Goal: Obtain resource: Download file/media

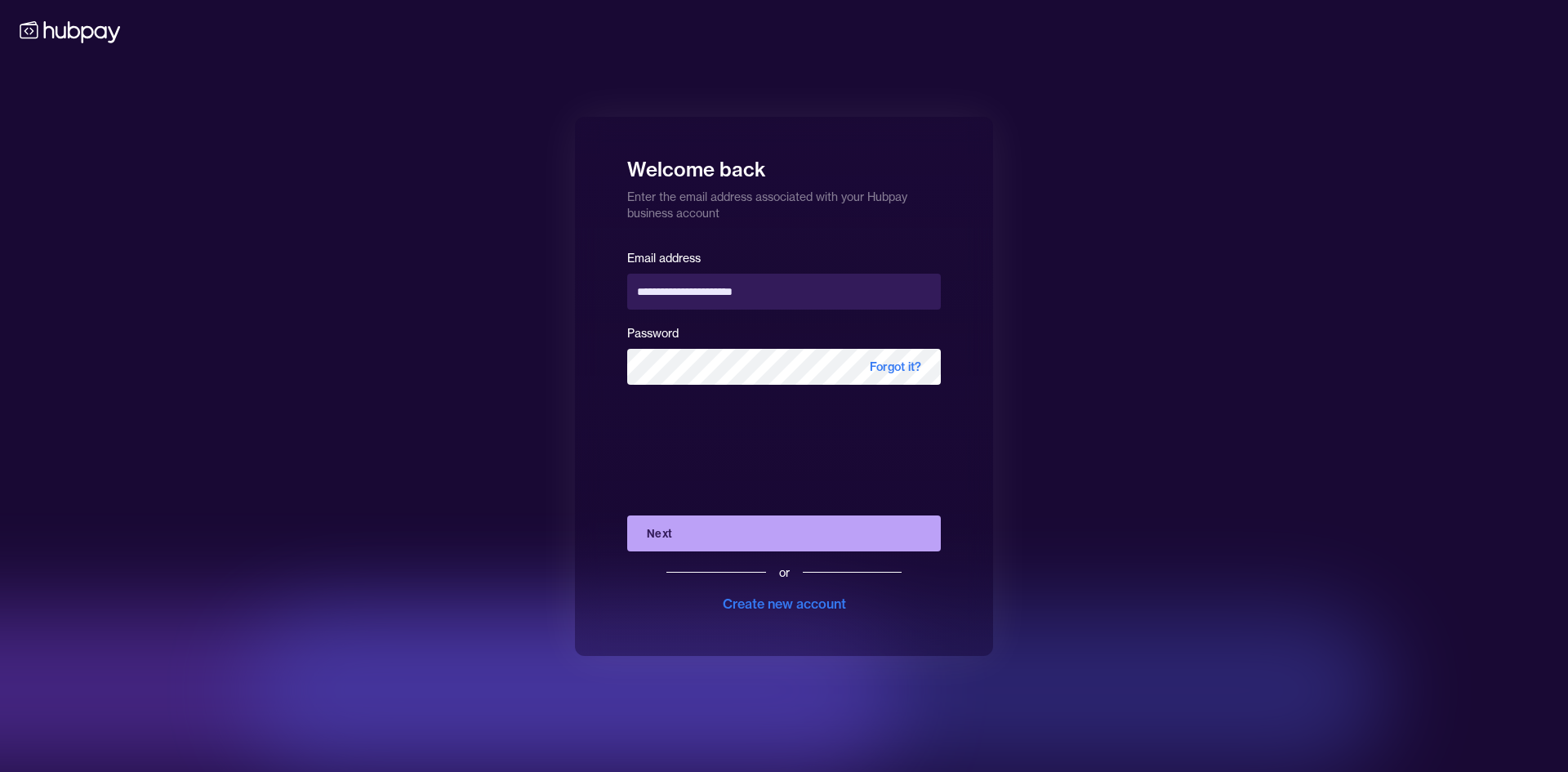
click at [745, 547] on button "Next" at bounding box center [784, 533] width 313 height 35
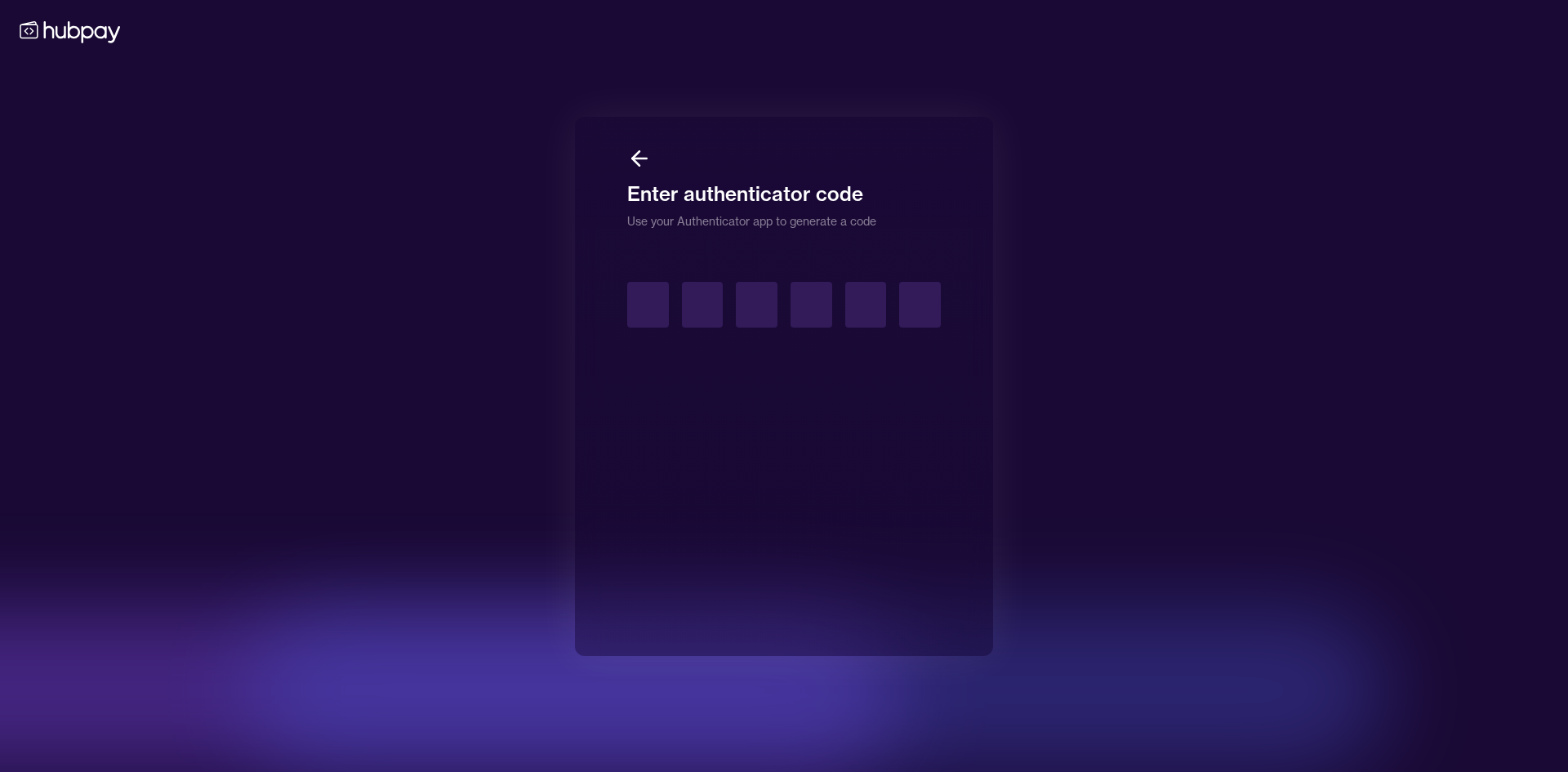
type input "*"
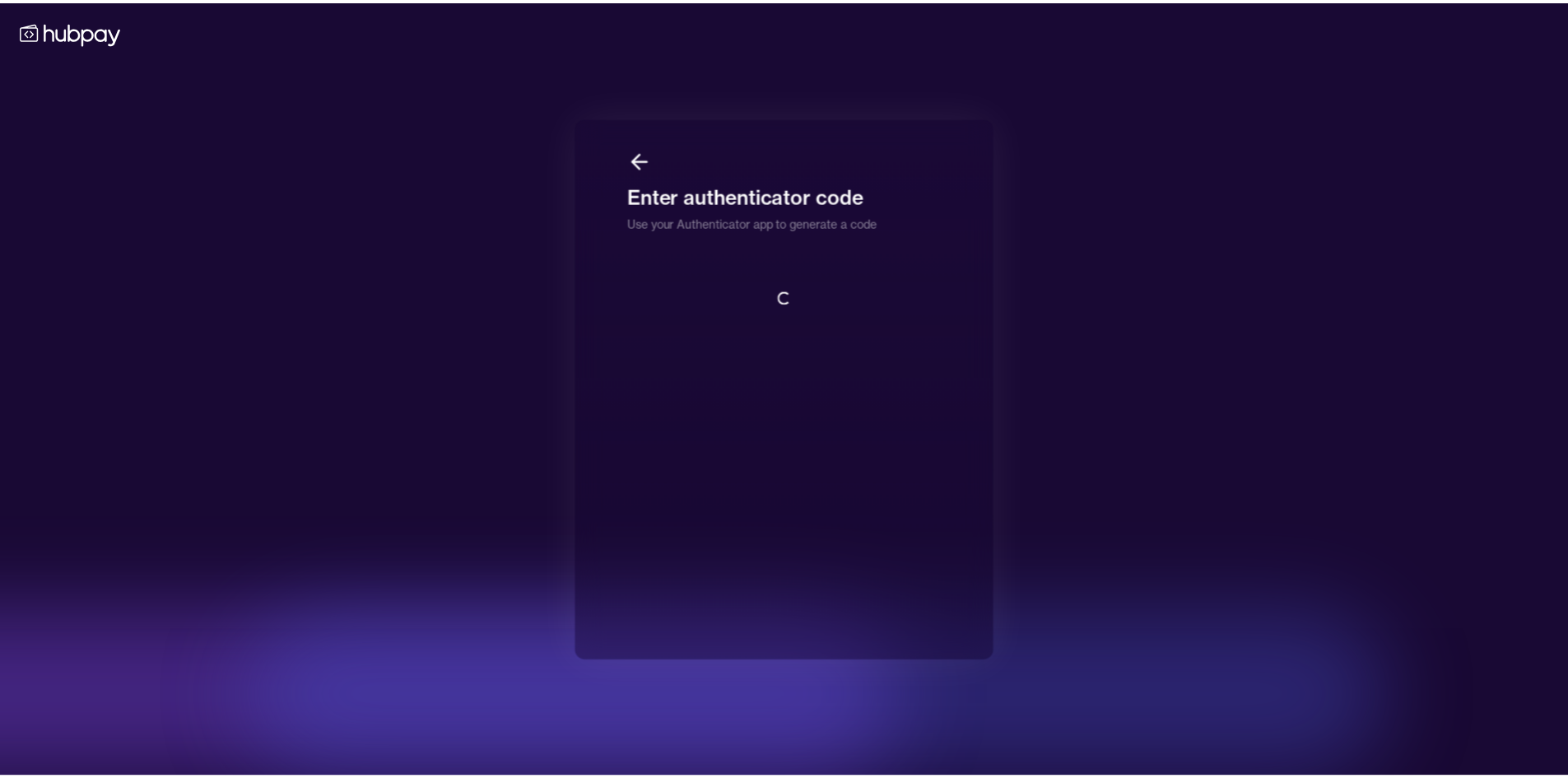
scroll to position [2, 0]
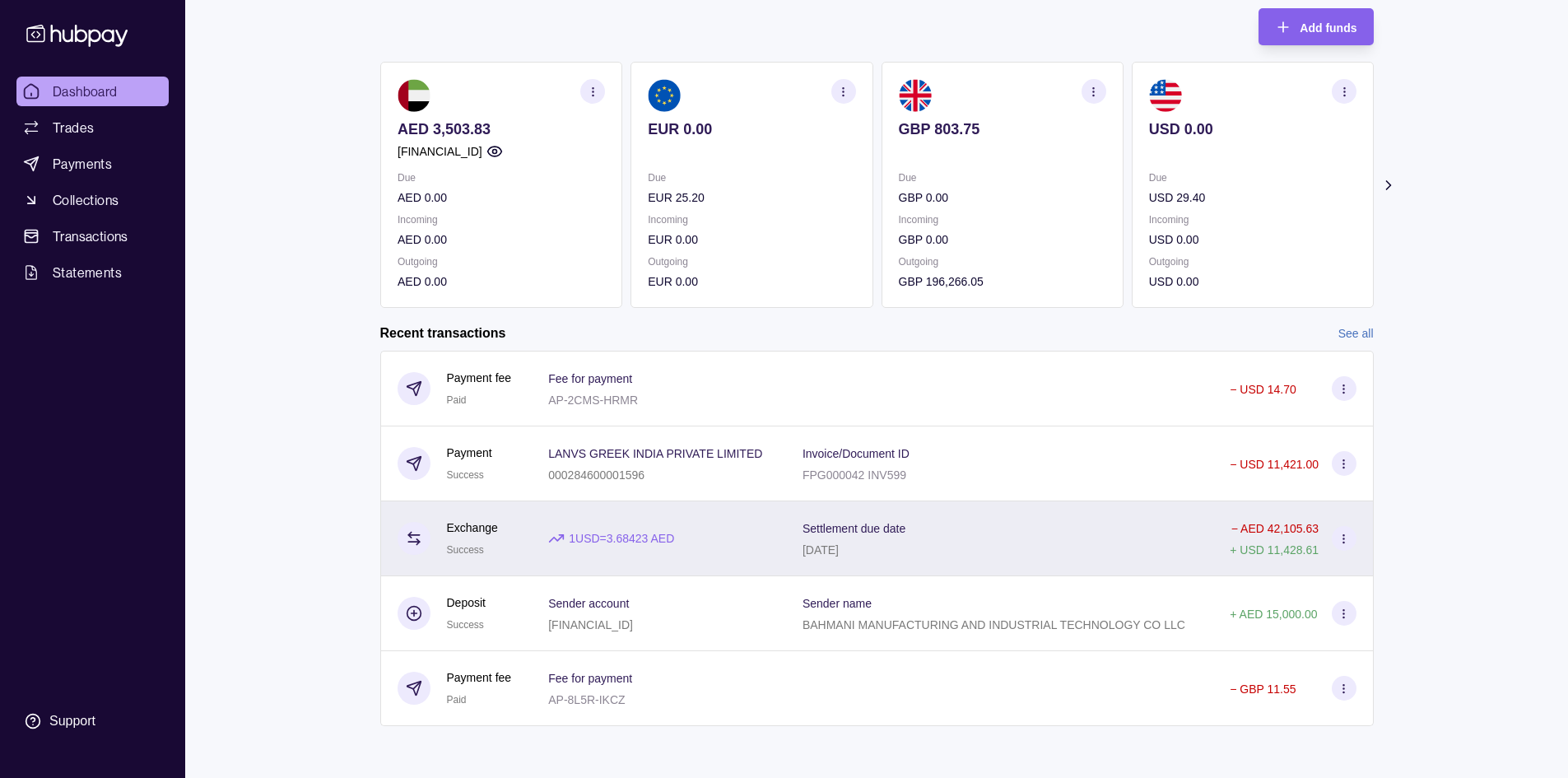
scroll to position [98, 0]
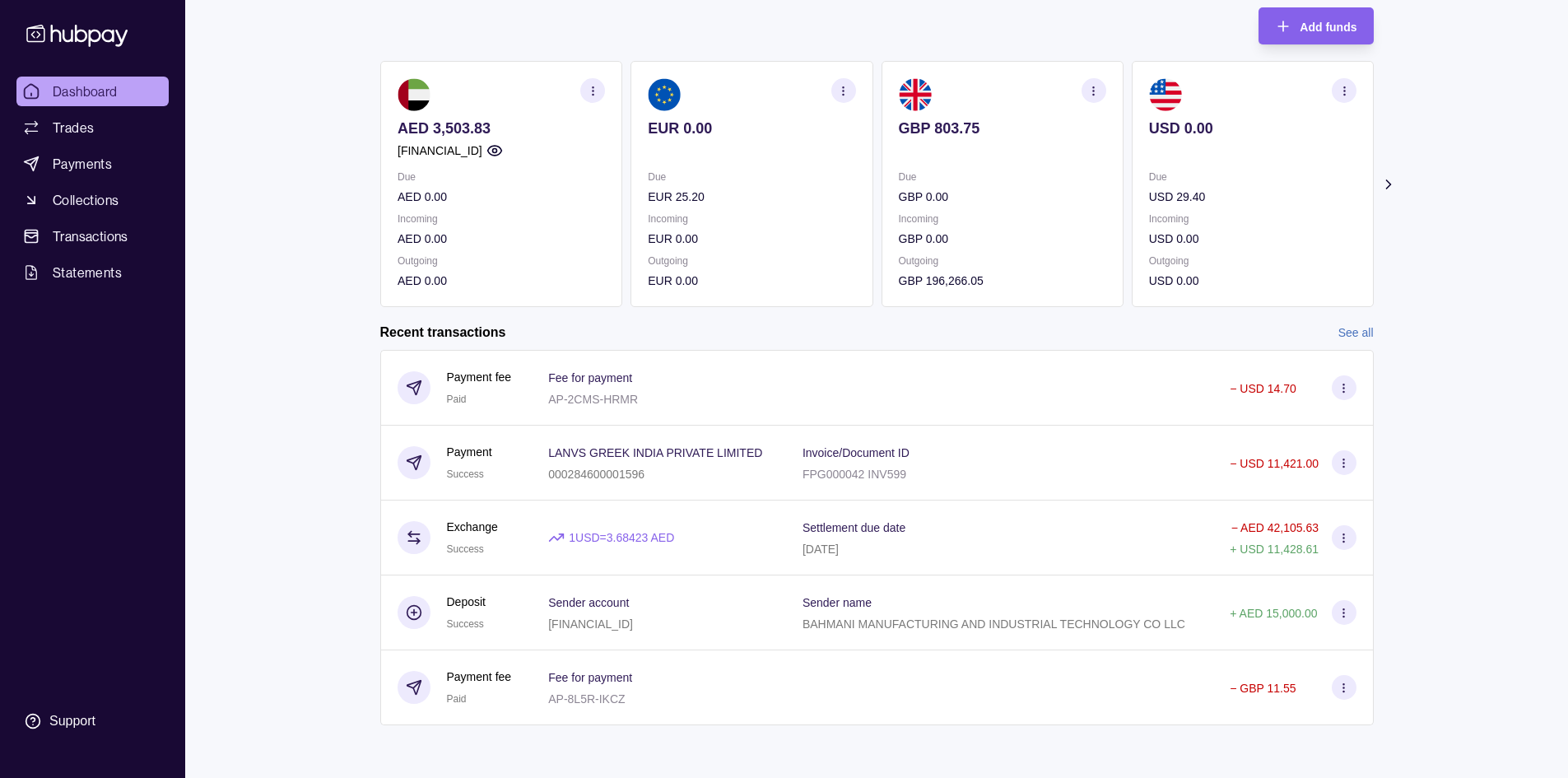
click at [1355, 325] on link "See all" at bounding box center [1356, 332] width 36 height 18
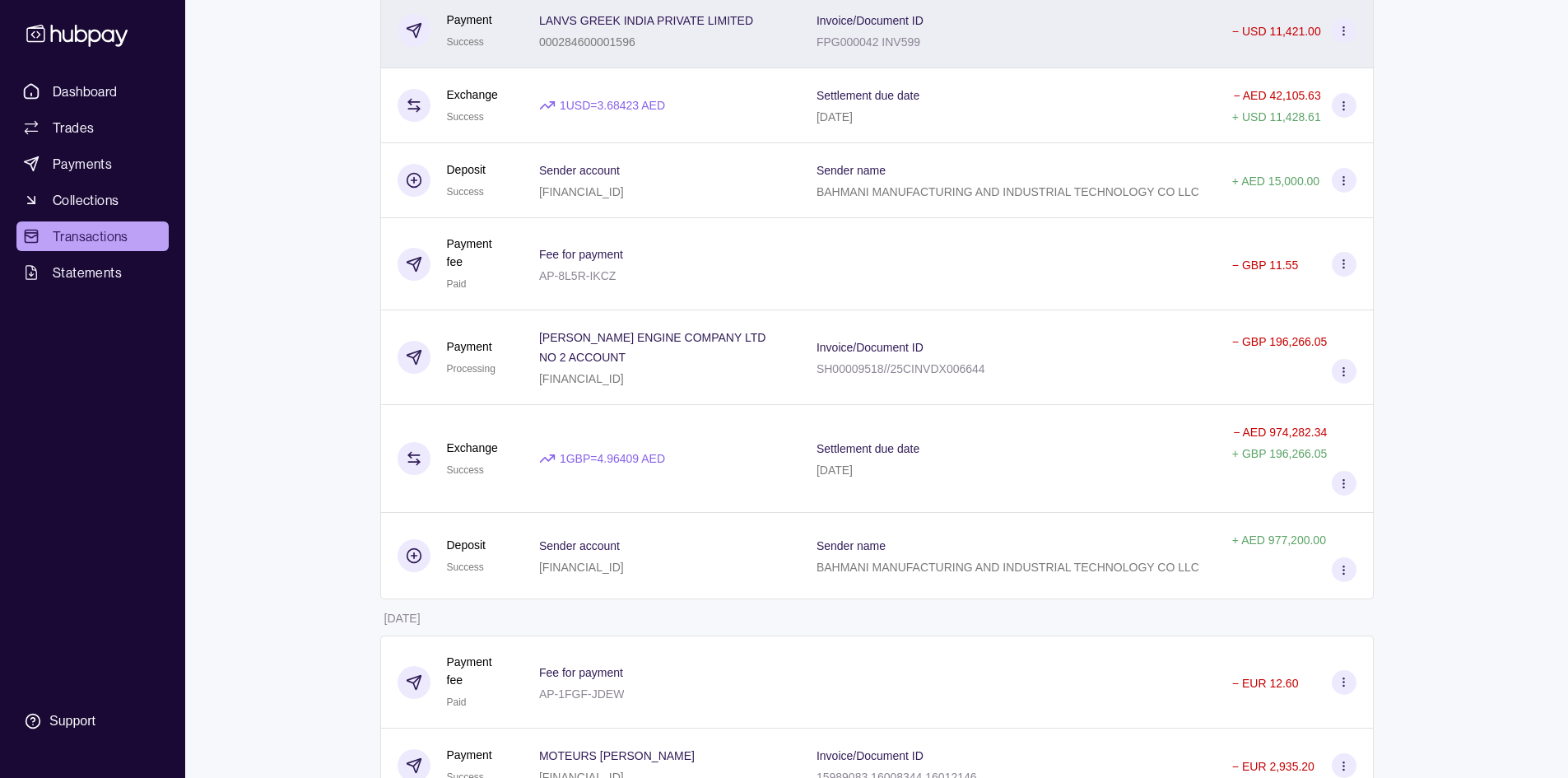
scroll to position [329, 0]
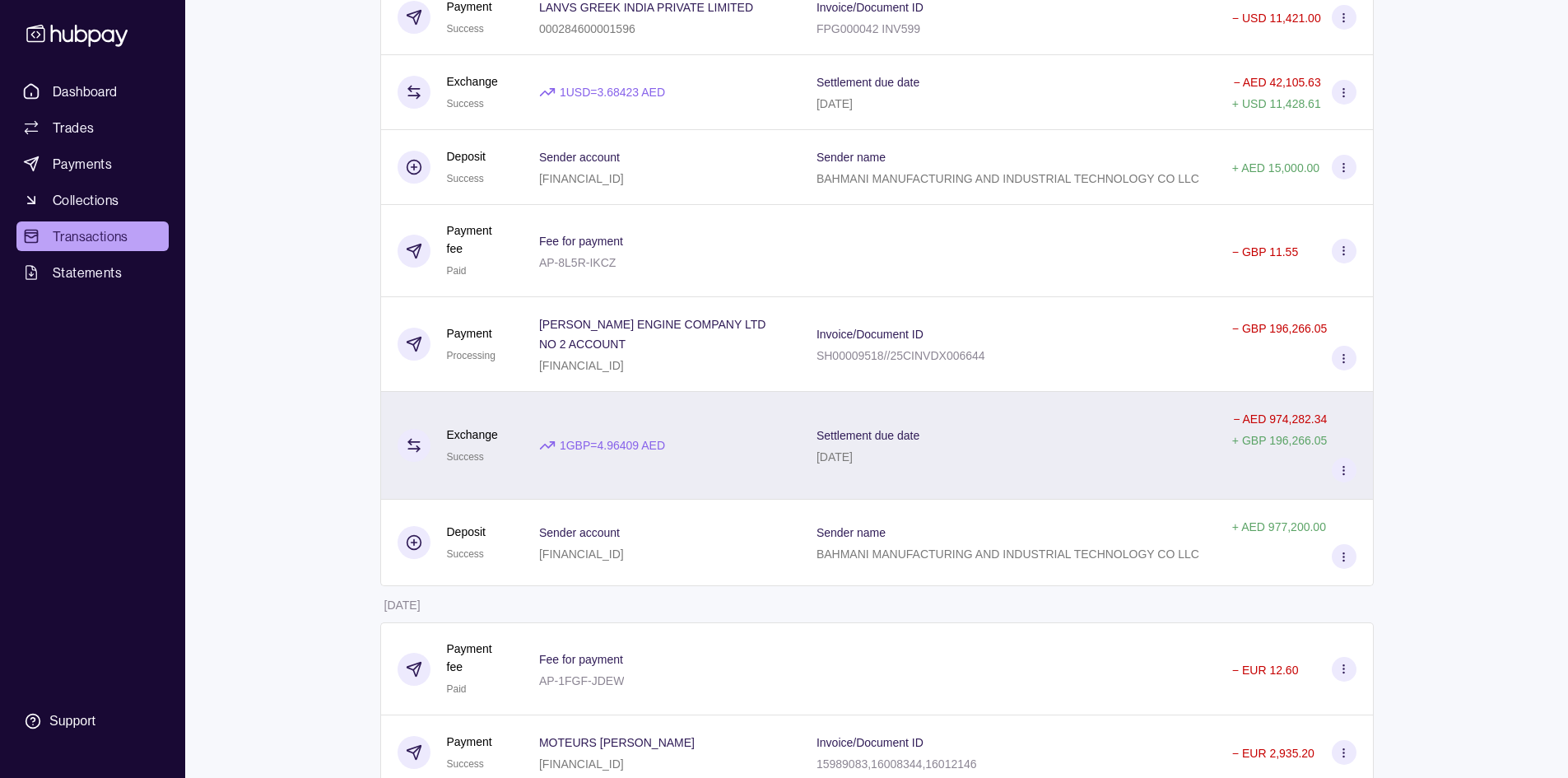
click at [1028, 465] on div "Settlement due date 19 Sep 2025" at bounding box center [1007, 446] width 416 height 108
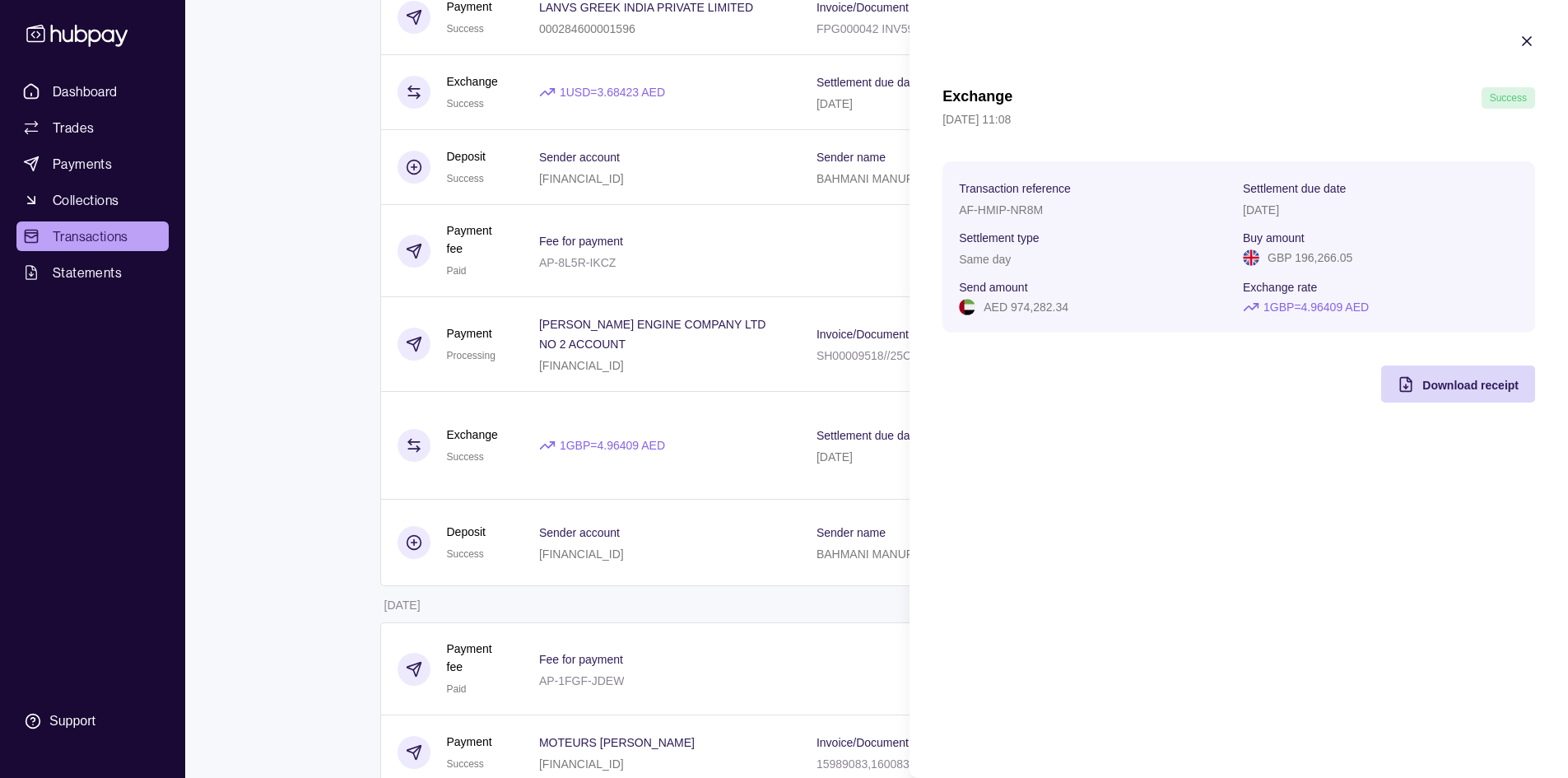
click at [772, 377] on html "Dashboard Trades Payments Collections Transactions Statements Support M Hello, …" at bounding box center [784, 715] width 1568 height 2091
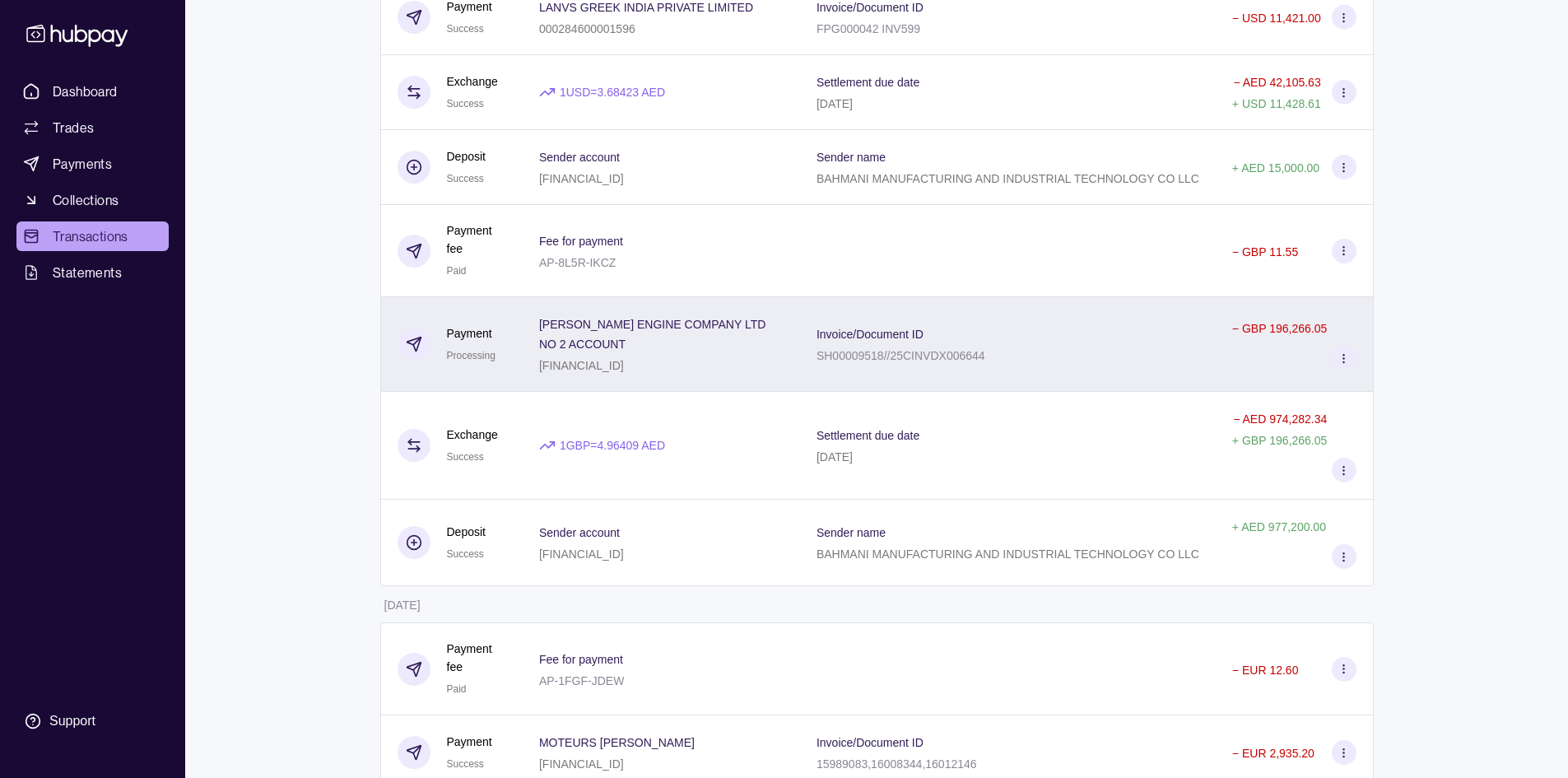
click at [1047, 355] on div "Invoice/Document ID SH00009518//25CINVDX006644" at bounding box center [1008, 343] width 383 height 41
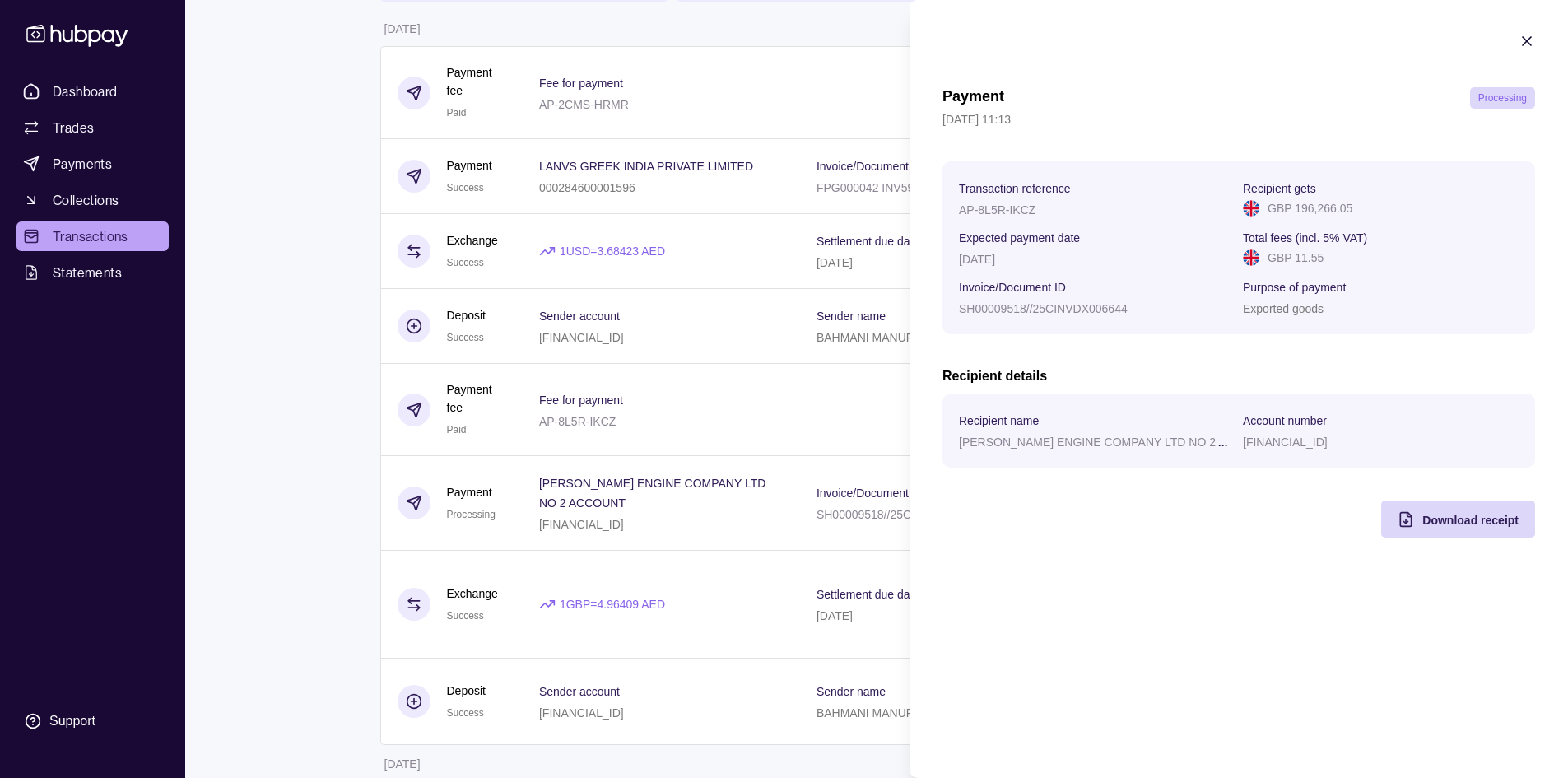
scroll to position [0, 0]
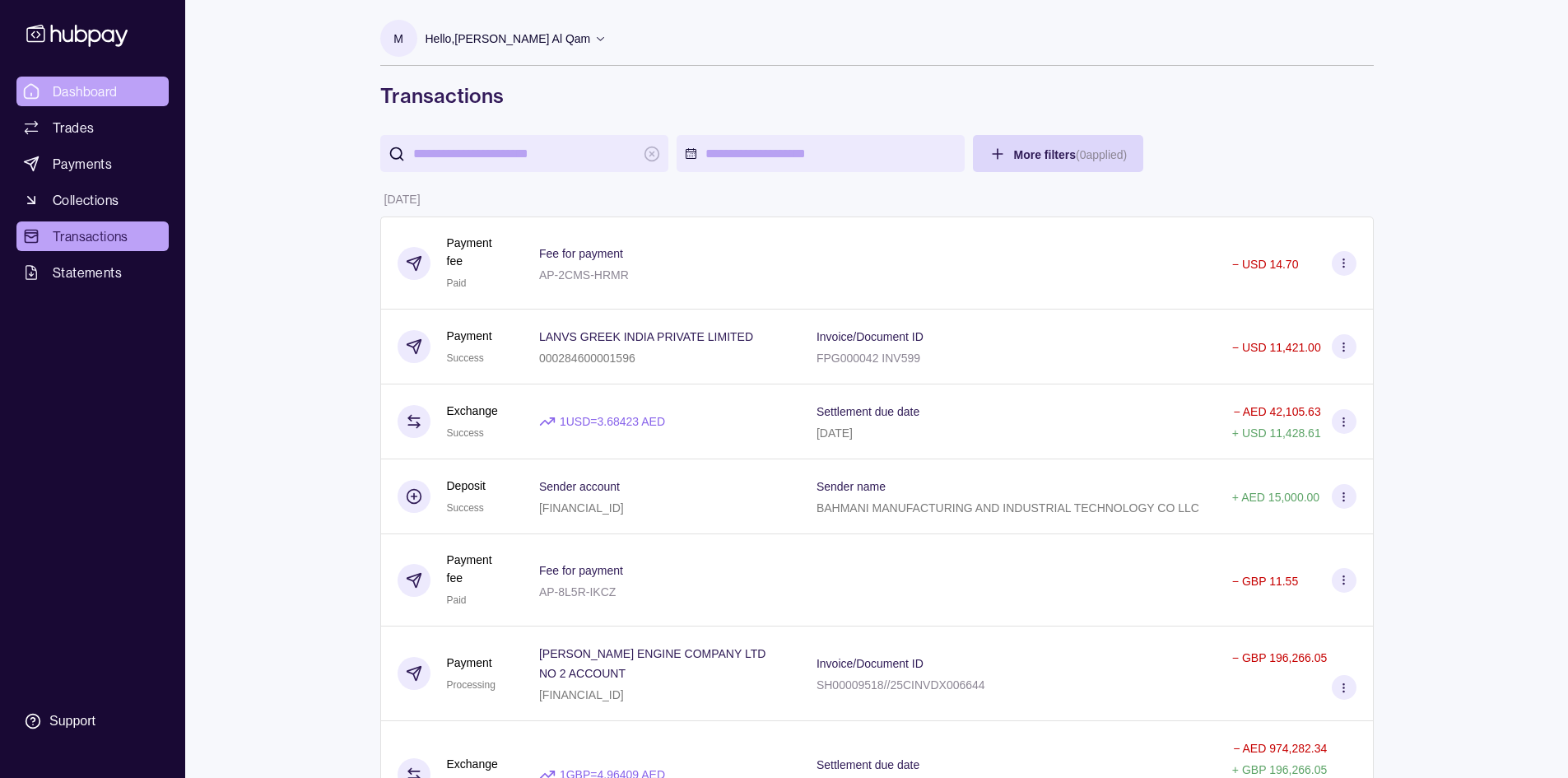
click at [61, 100] on span "Dashboard" at bounding box center [85, 91] width 65 height 20
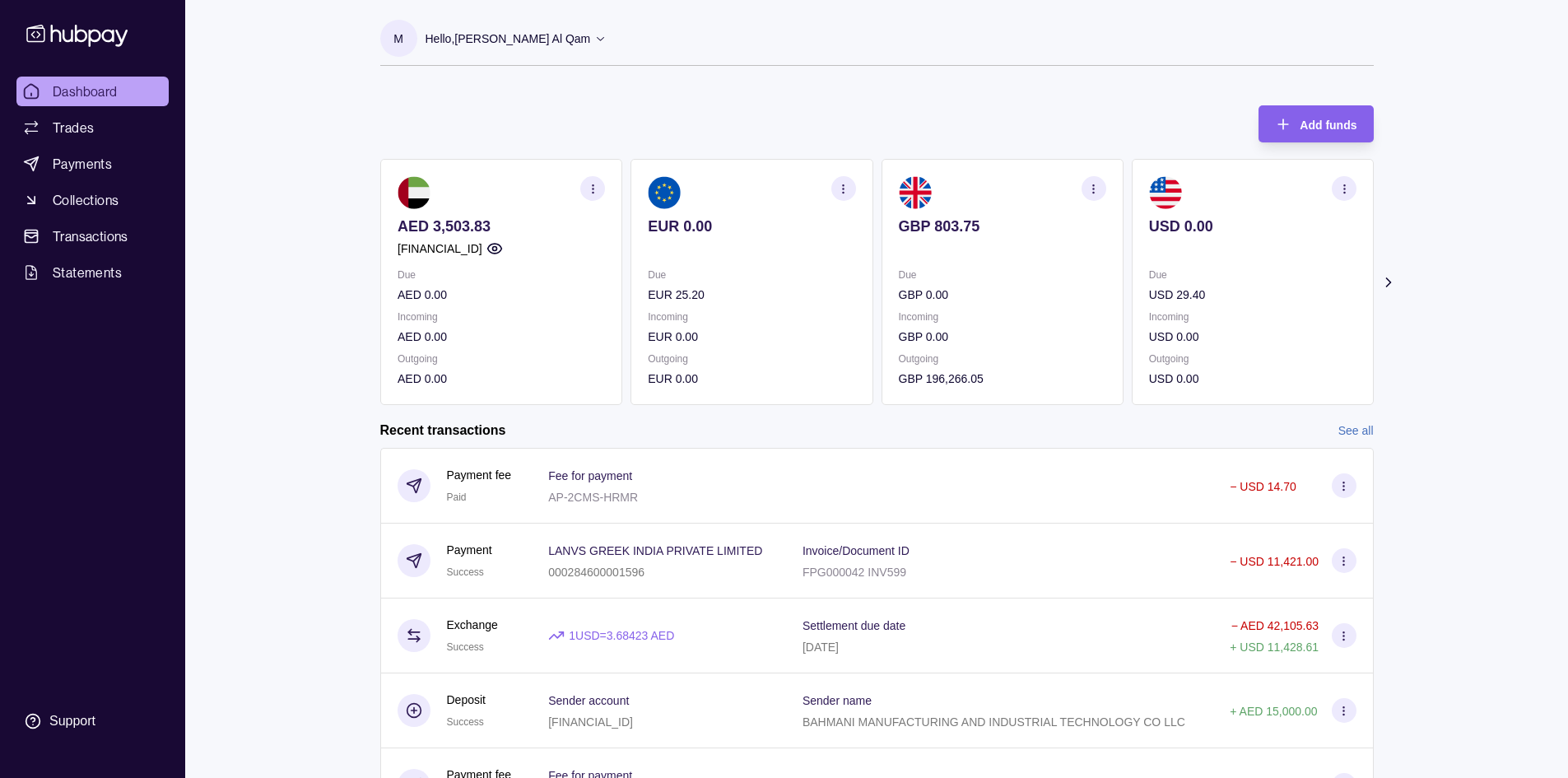
scroll to position [98, 0]
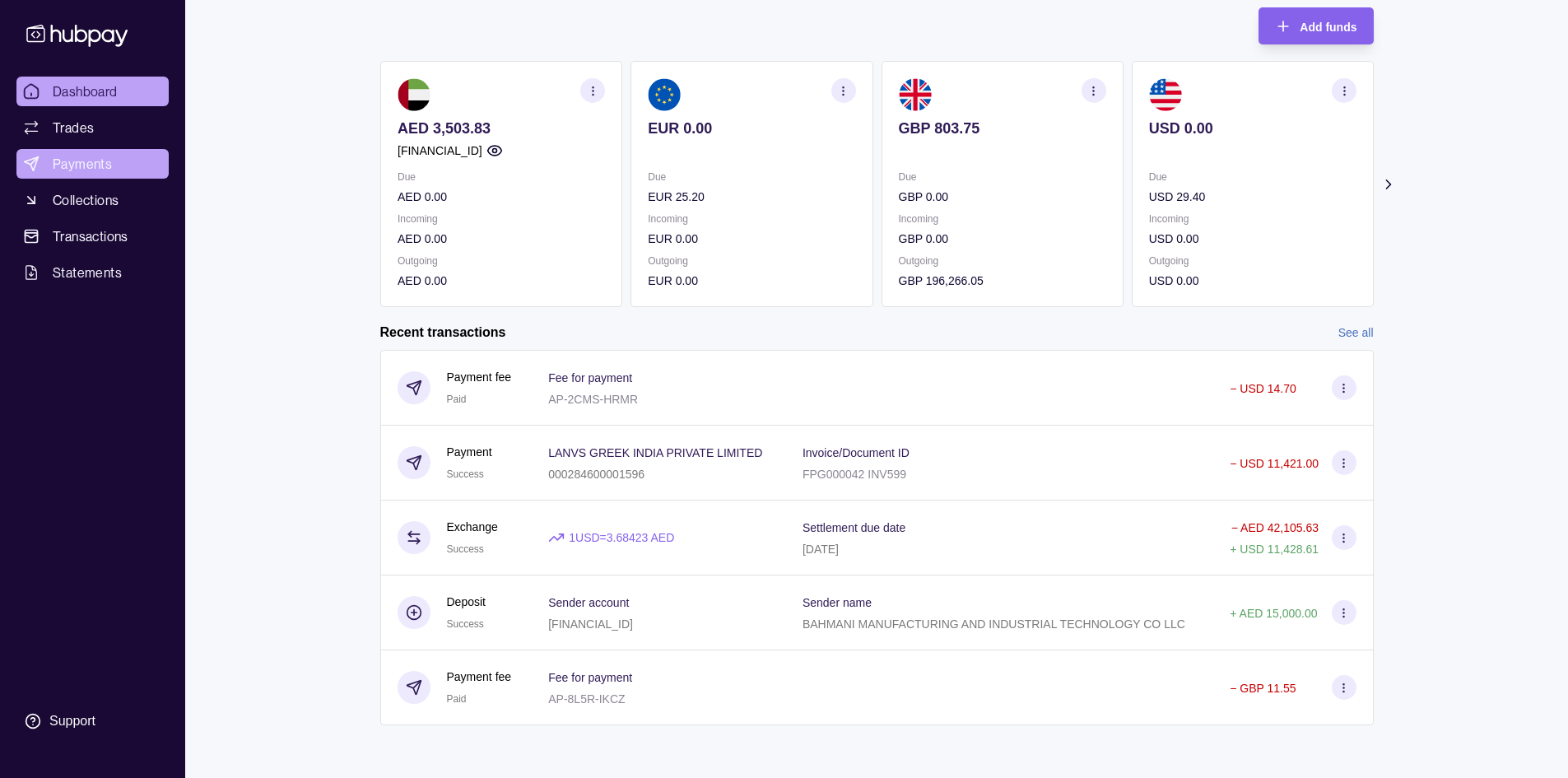
click at [109, 166] on span "Payments" at bounding box center [82, 164] width 60 height 20
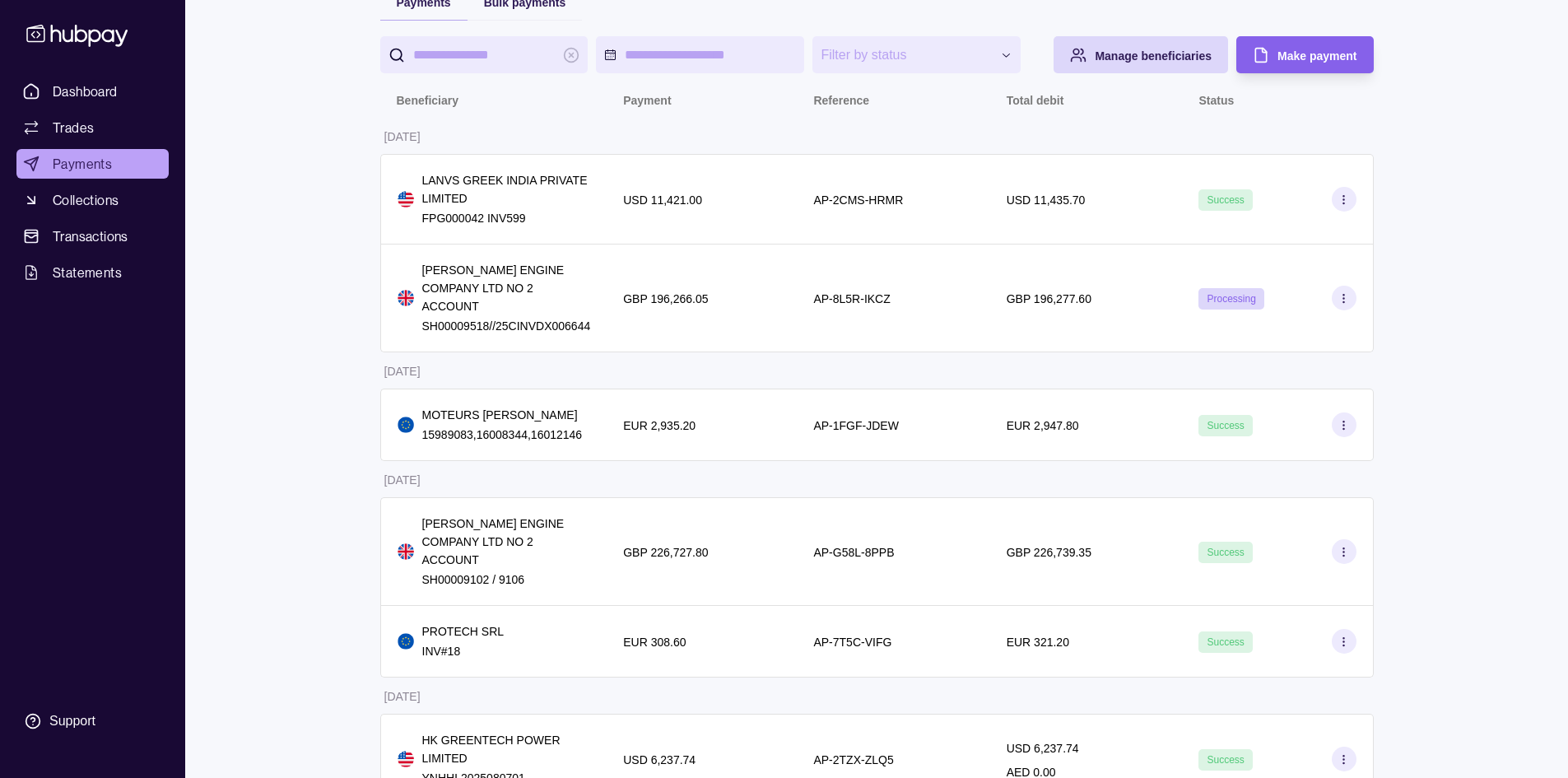
scroll to position [158, 0]
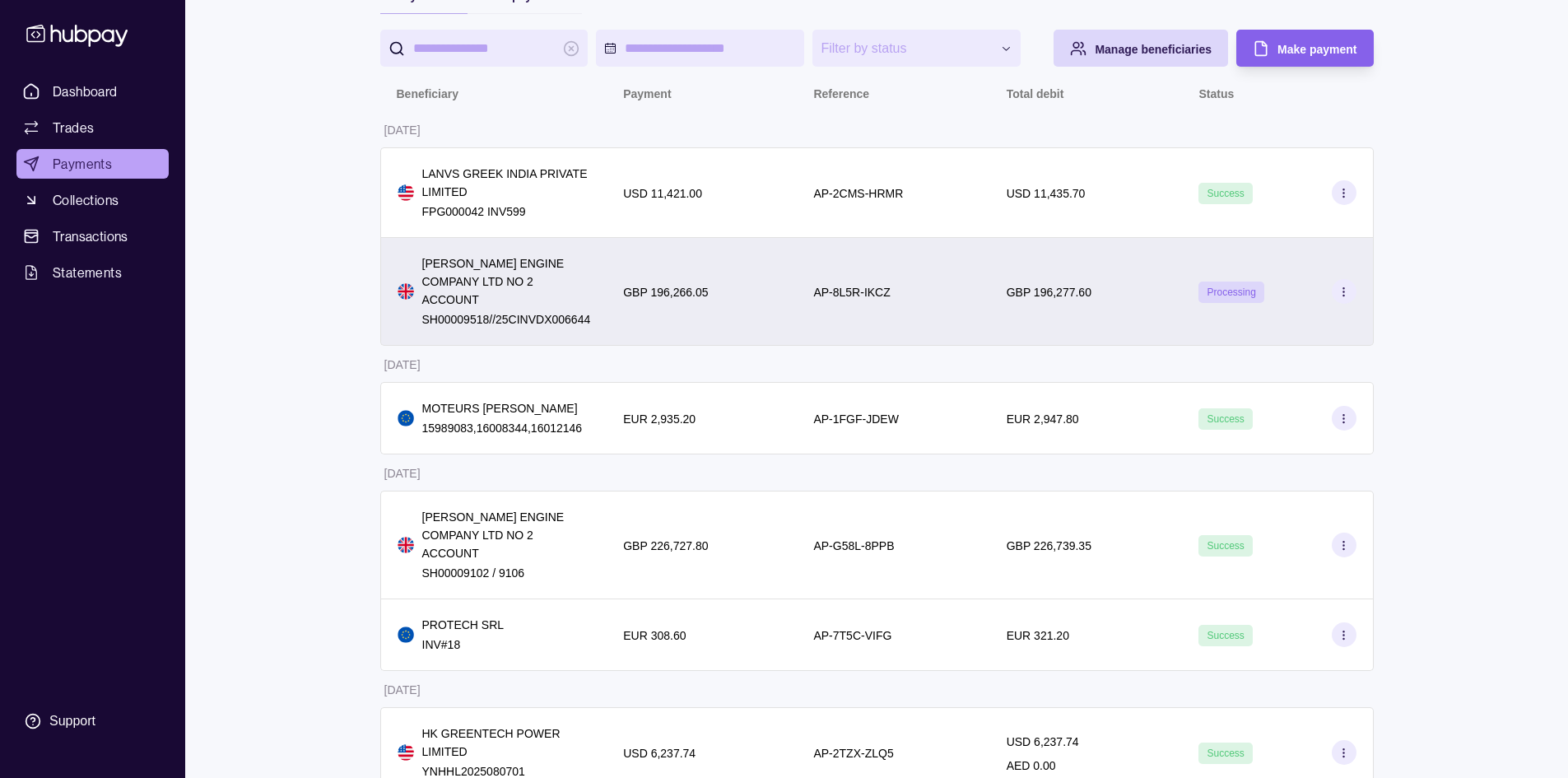
click at [939, 300] on div "AP-8L5R-IKCZ" at bounding box center [893, 292] width 193 height 108
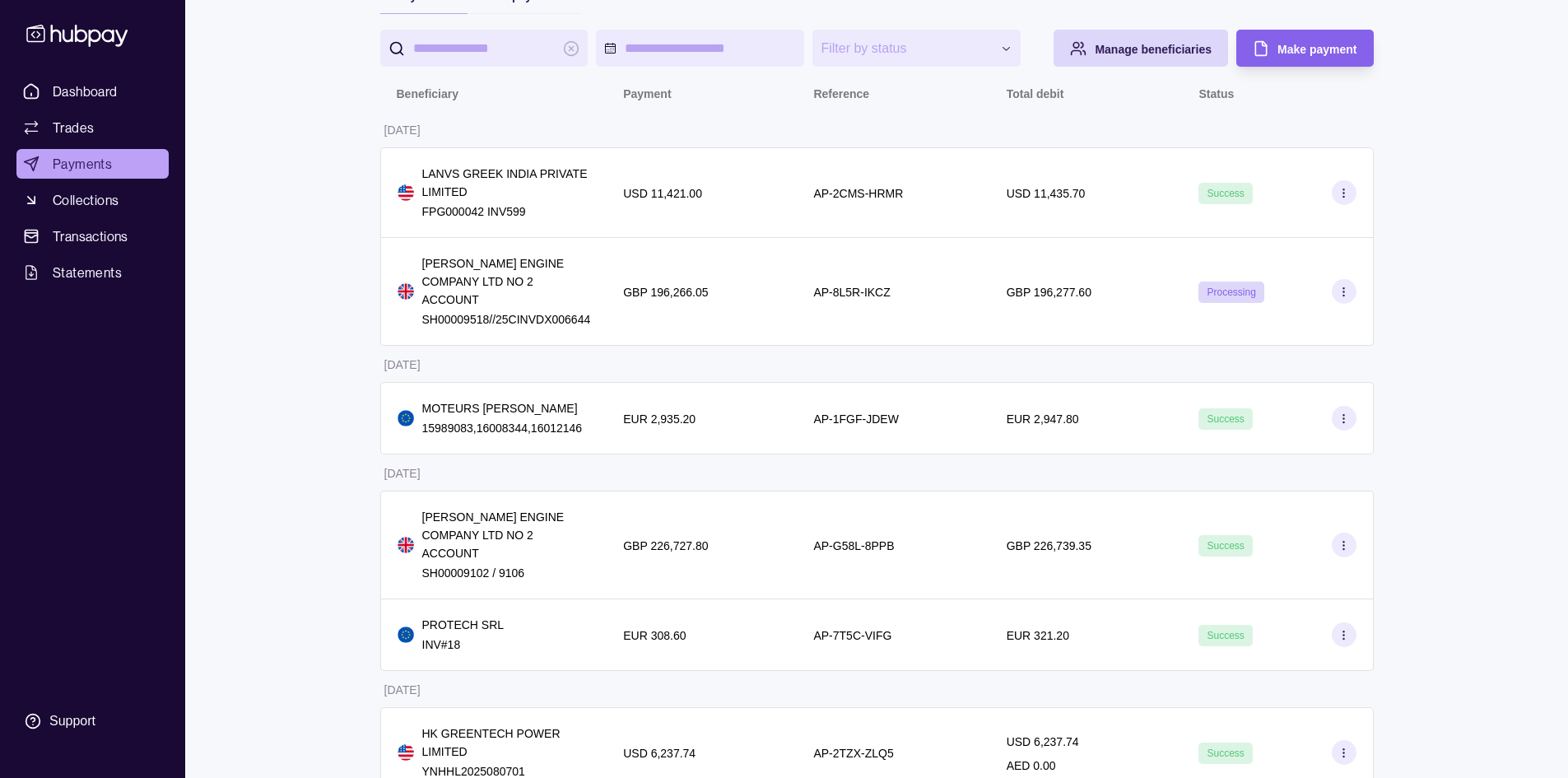
click at [746, 370] on html "**********" at bounding box center [784, 327] width 1568 height 972
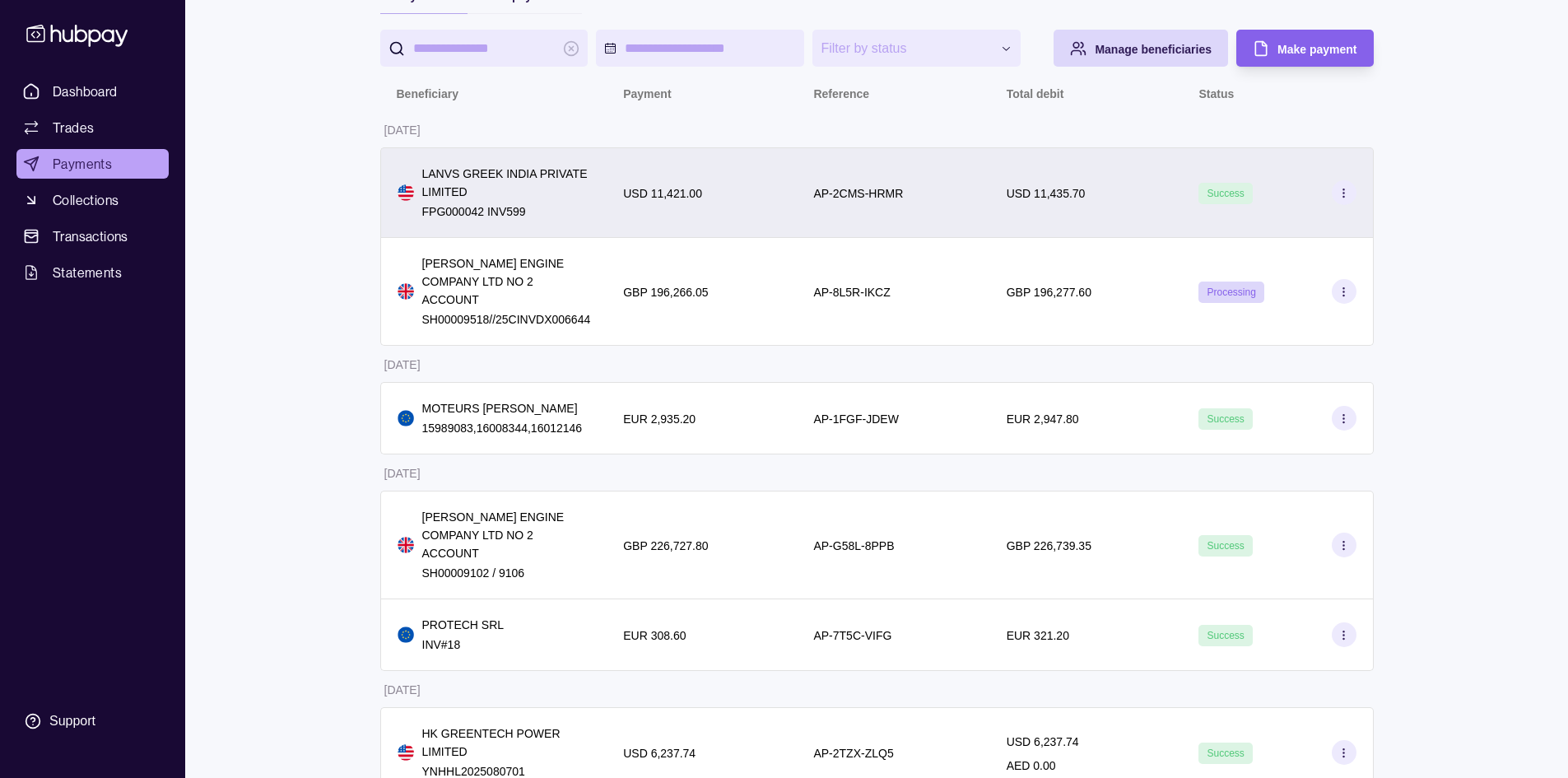
click at [844, 223] on div "AP-2CMS-HRMR" at bounding box center [893, 192] width 193 height 90
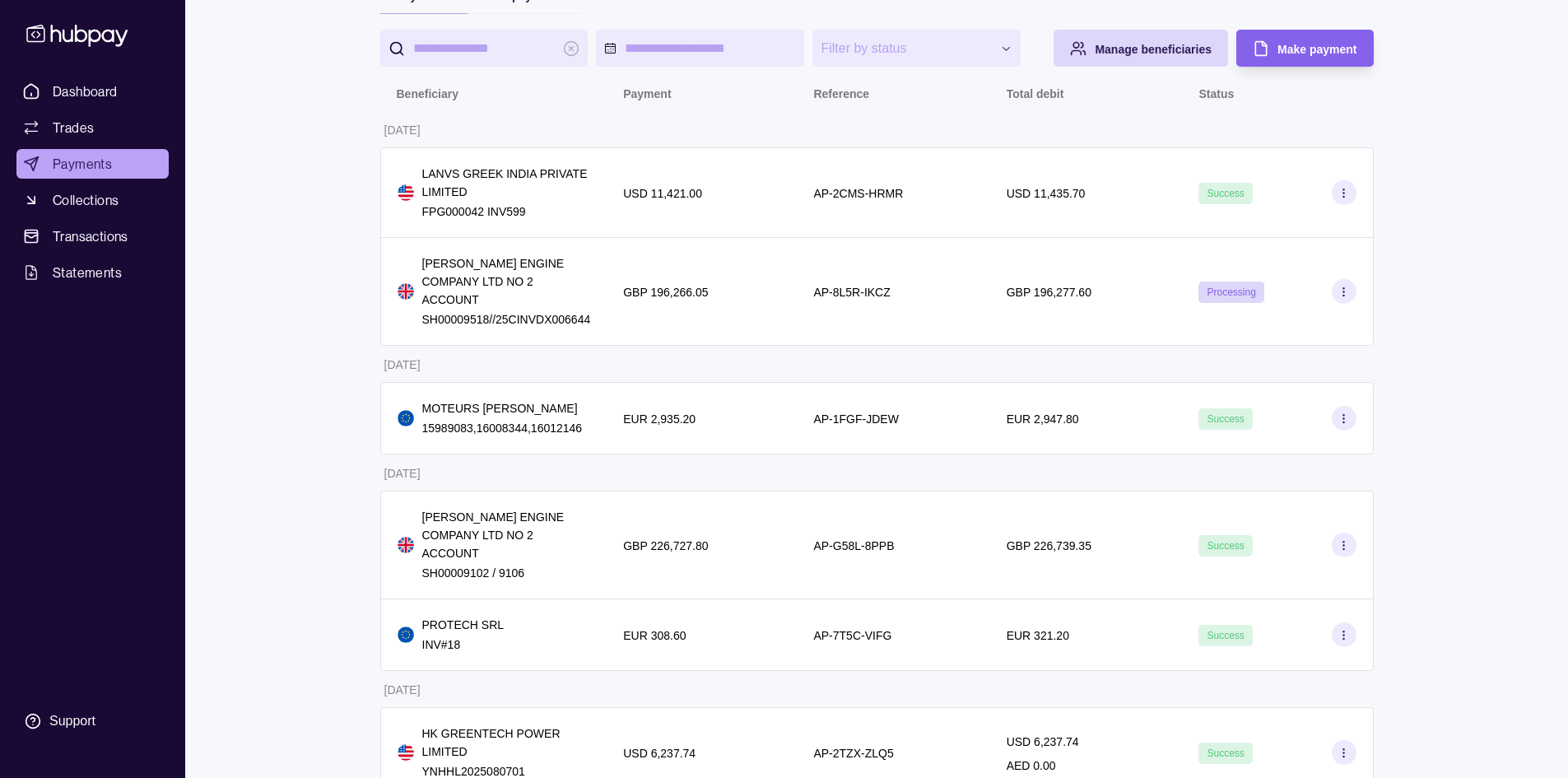
click at [793, 346] on html "**********" at bounding box center [784, 327] width 1568 height 972
click at [95, 89] on span "Dashboard" at bounding box center [85, 91] width 65 height 20
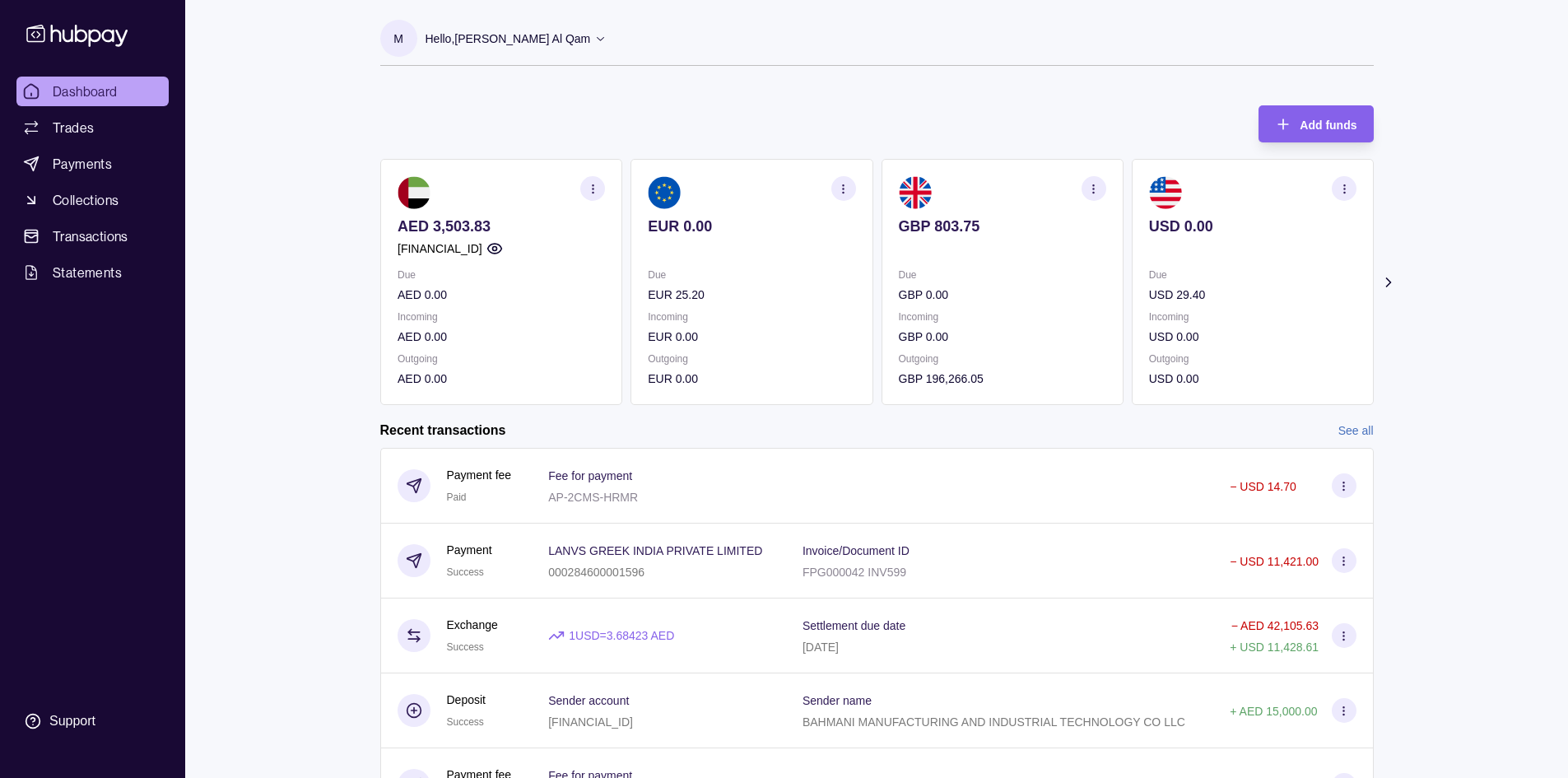
click at [1347, 429] on link "See all" at bounding box center [1356, 431] width 36 height 18
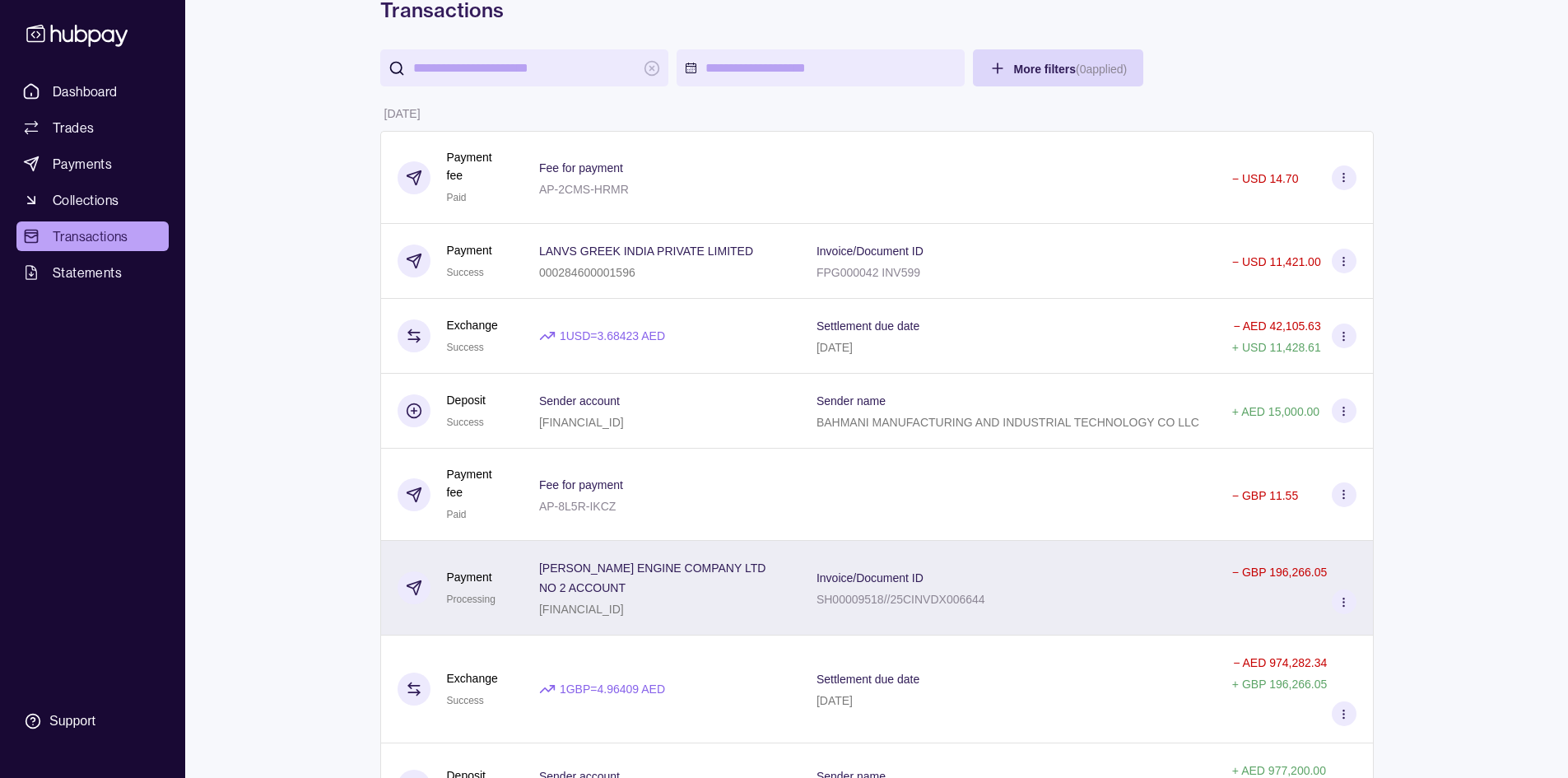
scroll to position [247, 0]
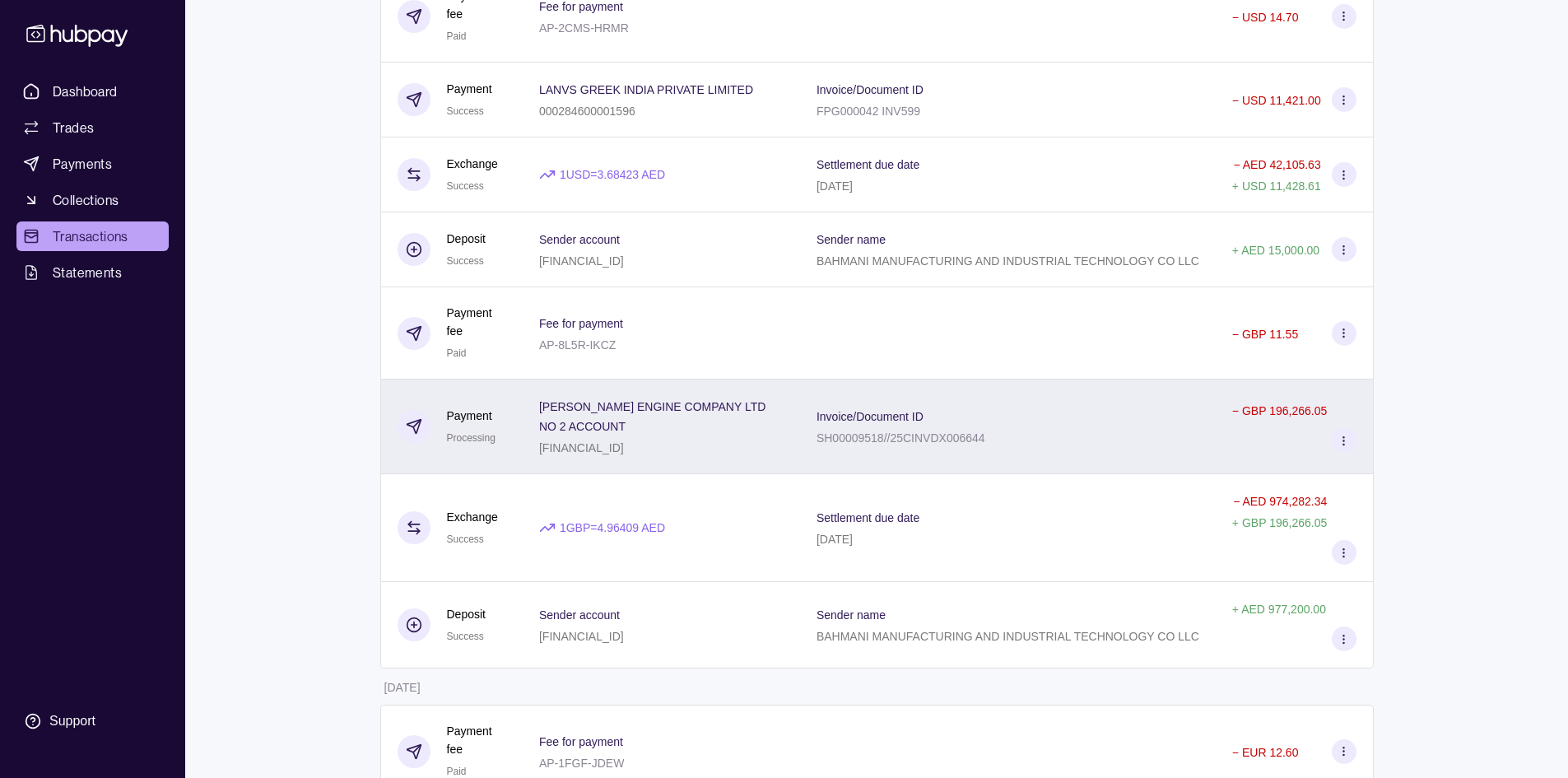
click at [975, 463] on div "Invoice/Document ID SH00009518//25CINVDX006644" at bounding box center [1007, 426] width 416 height 94
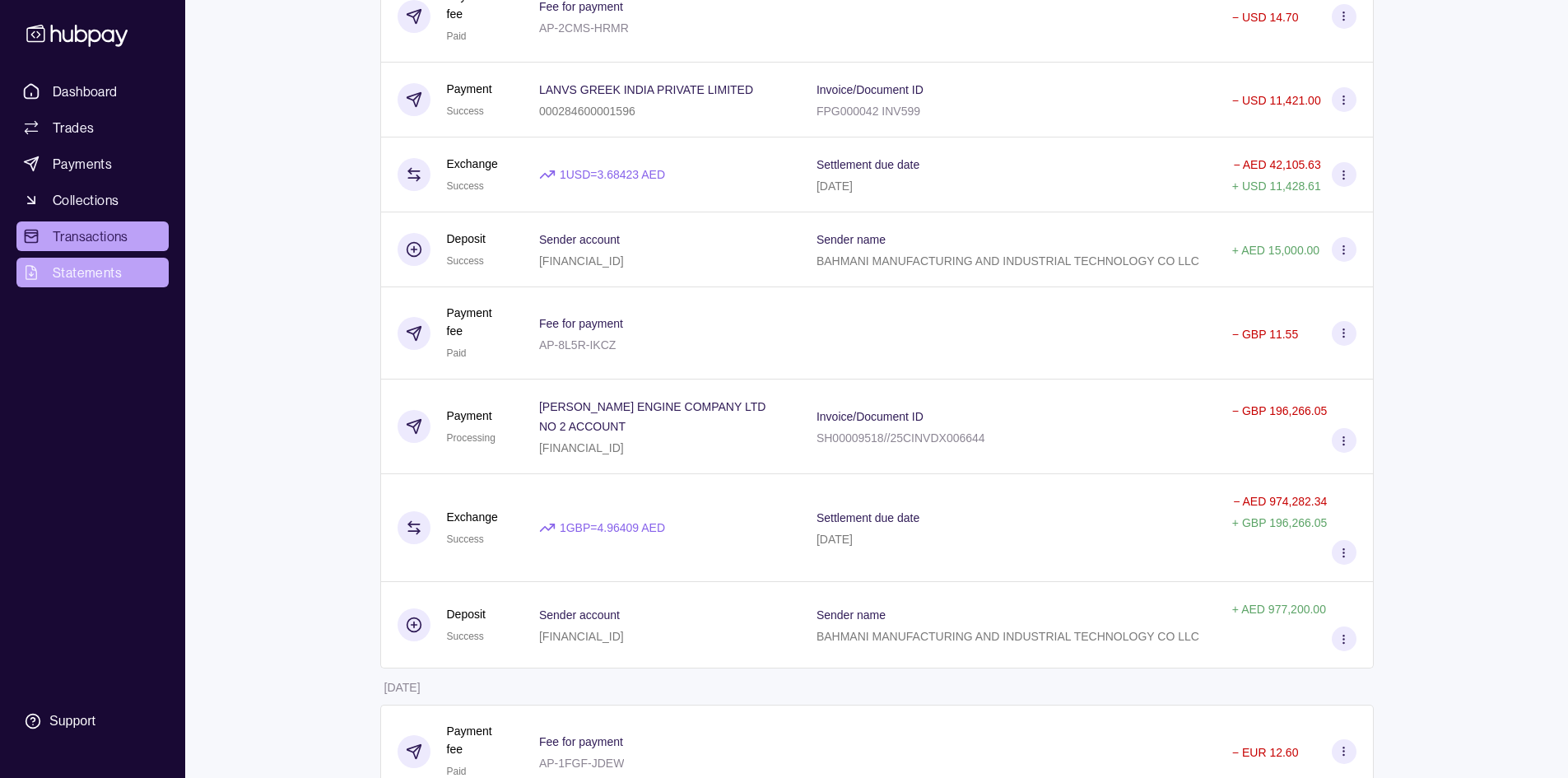
click at [60, 259] on link "Statements" at bounding box center [92, 273] width 152 height 30
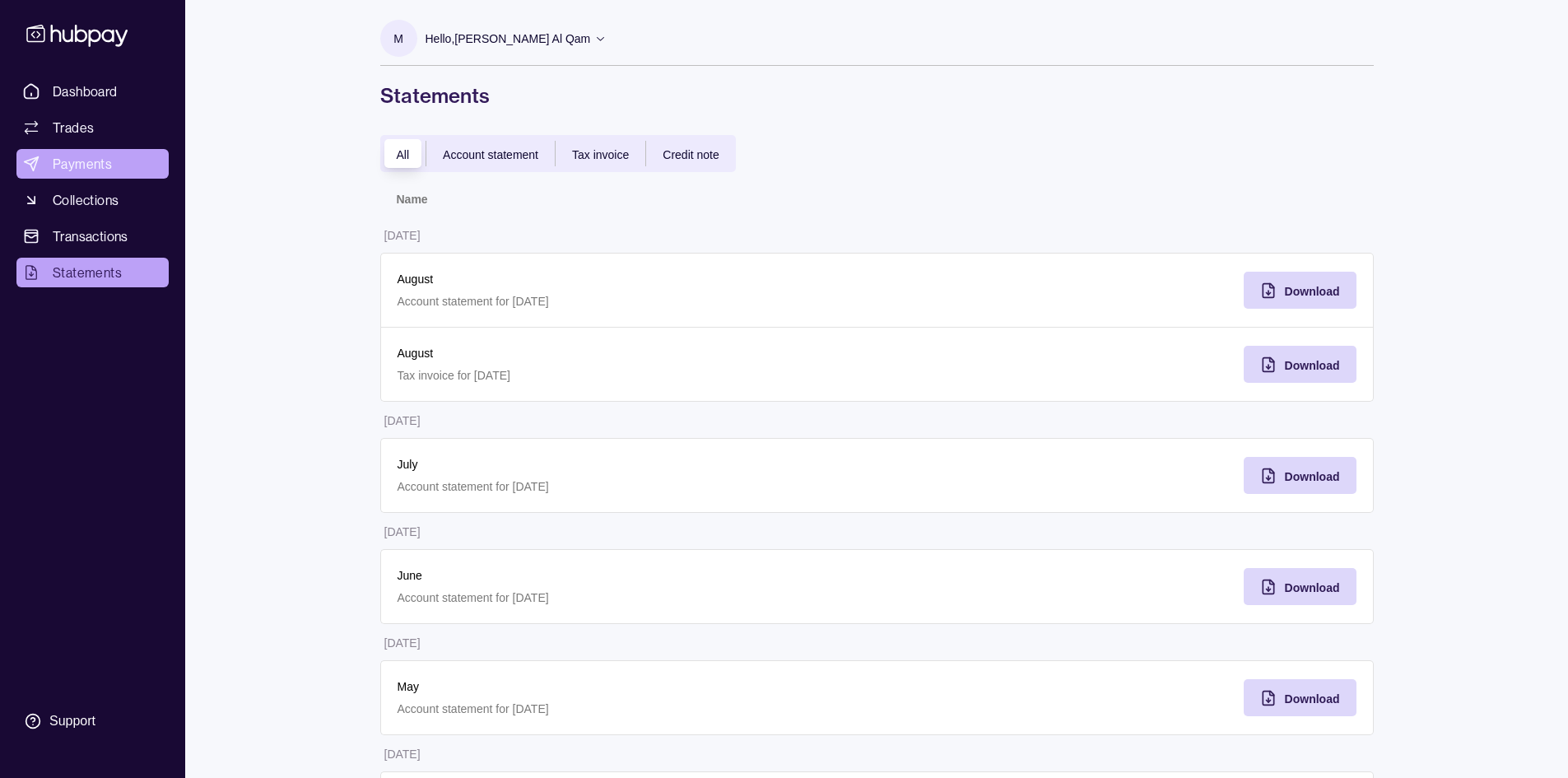
click at [93, 177] on link "Payments" at bounding box center [92, 164] width 152 height 30
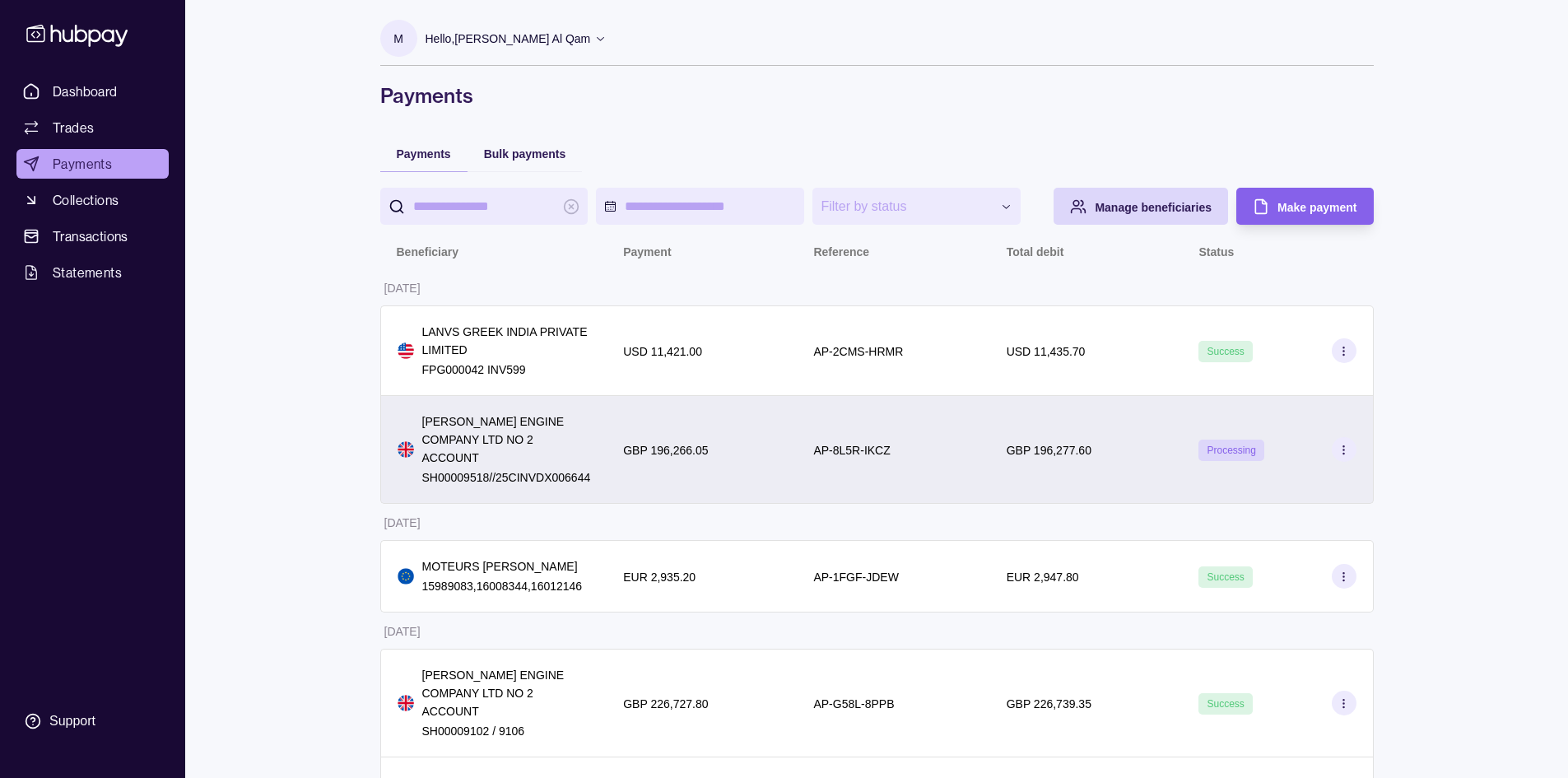
click at [903, 441] on div "AP-8L5R-IKCZ" at bounding box center [892, 450] width 160 height 20
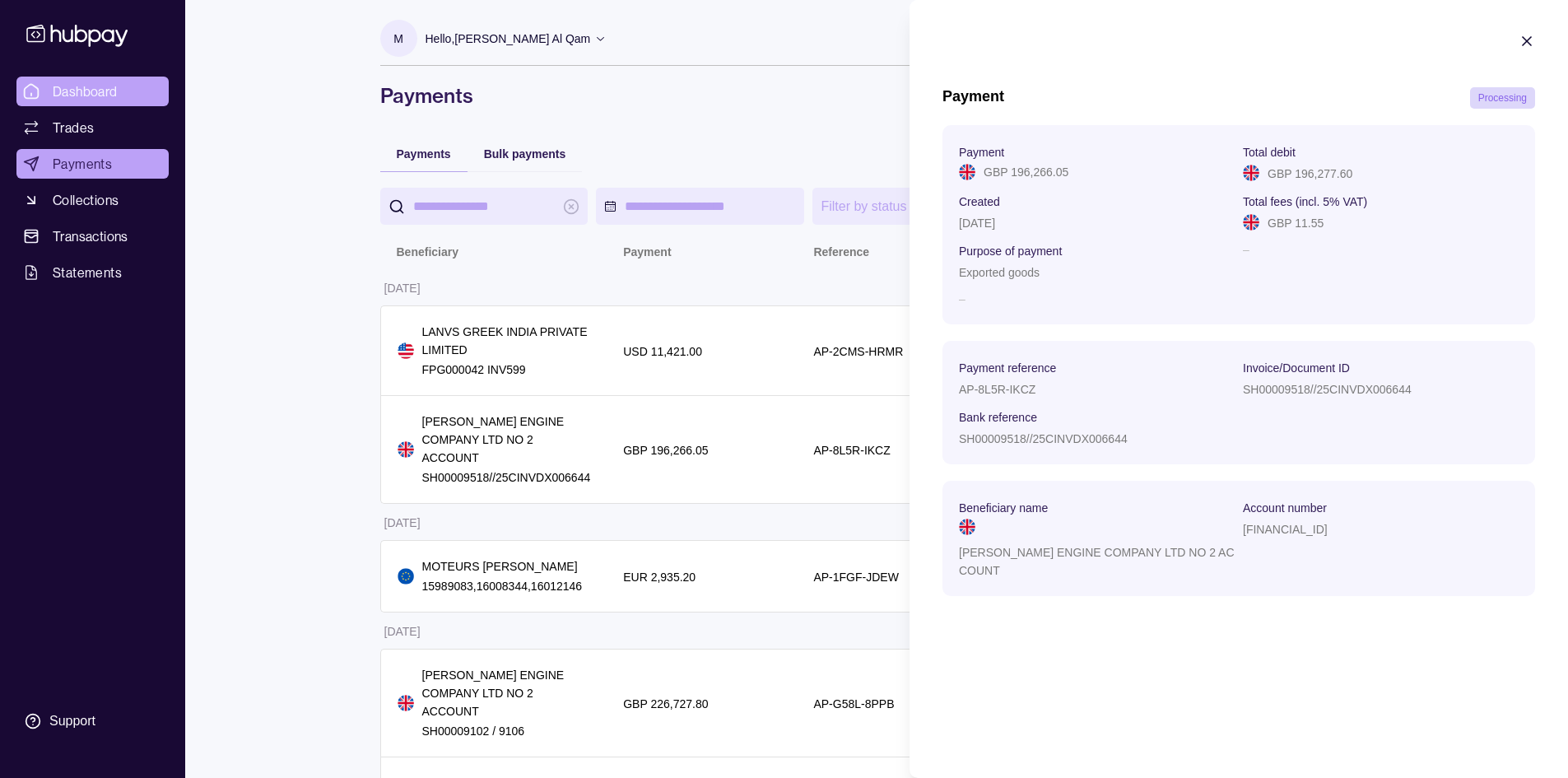
click at [43, 89] on html "**********" at bounding box center [784, 485] width 1568 height 972
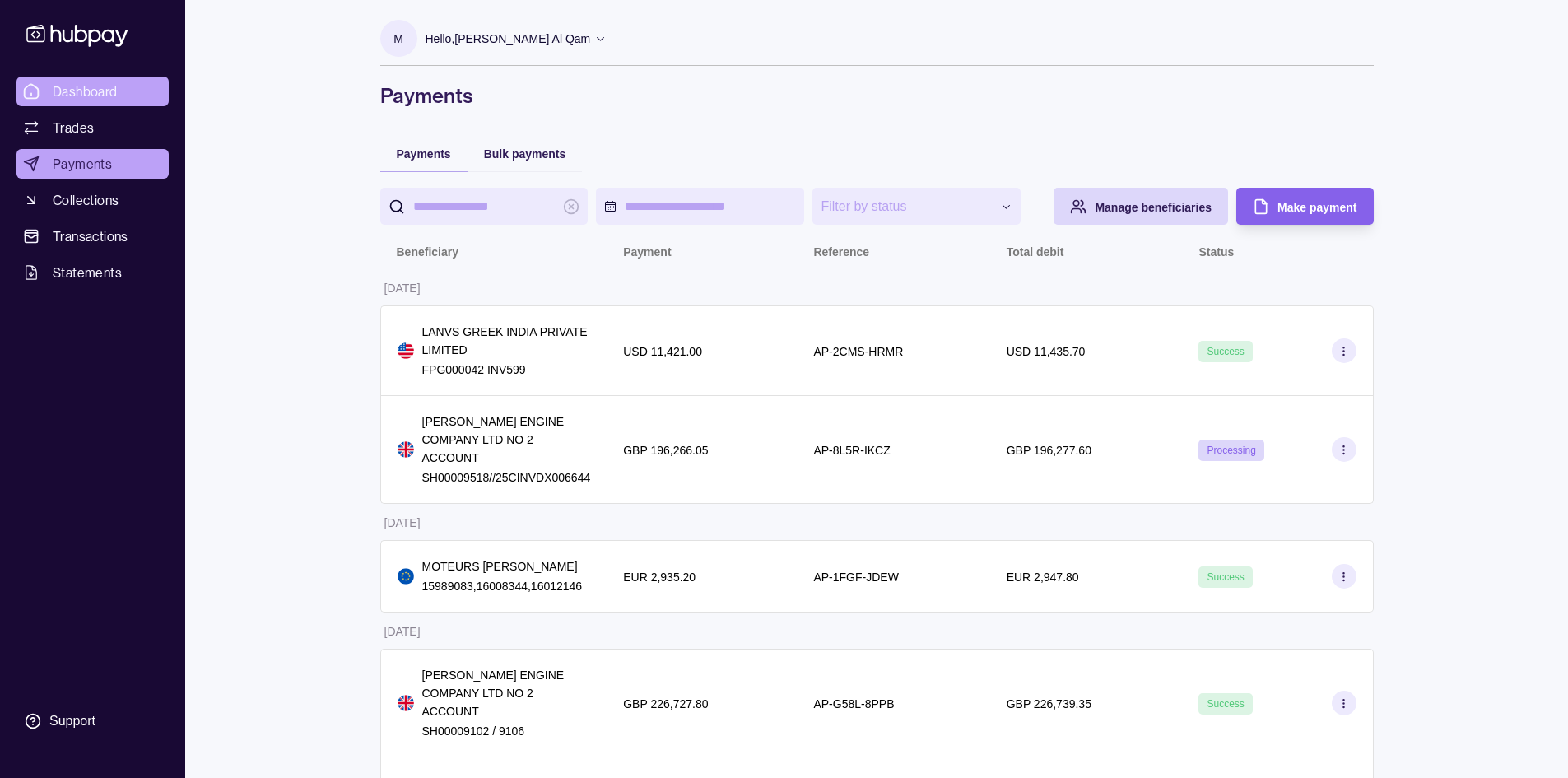
click at [69, 94] on span "Dashboard" at bounding box center [85, 91] width 65 height 20
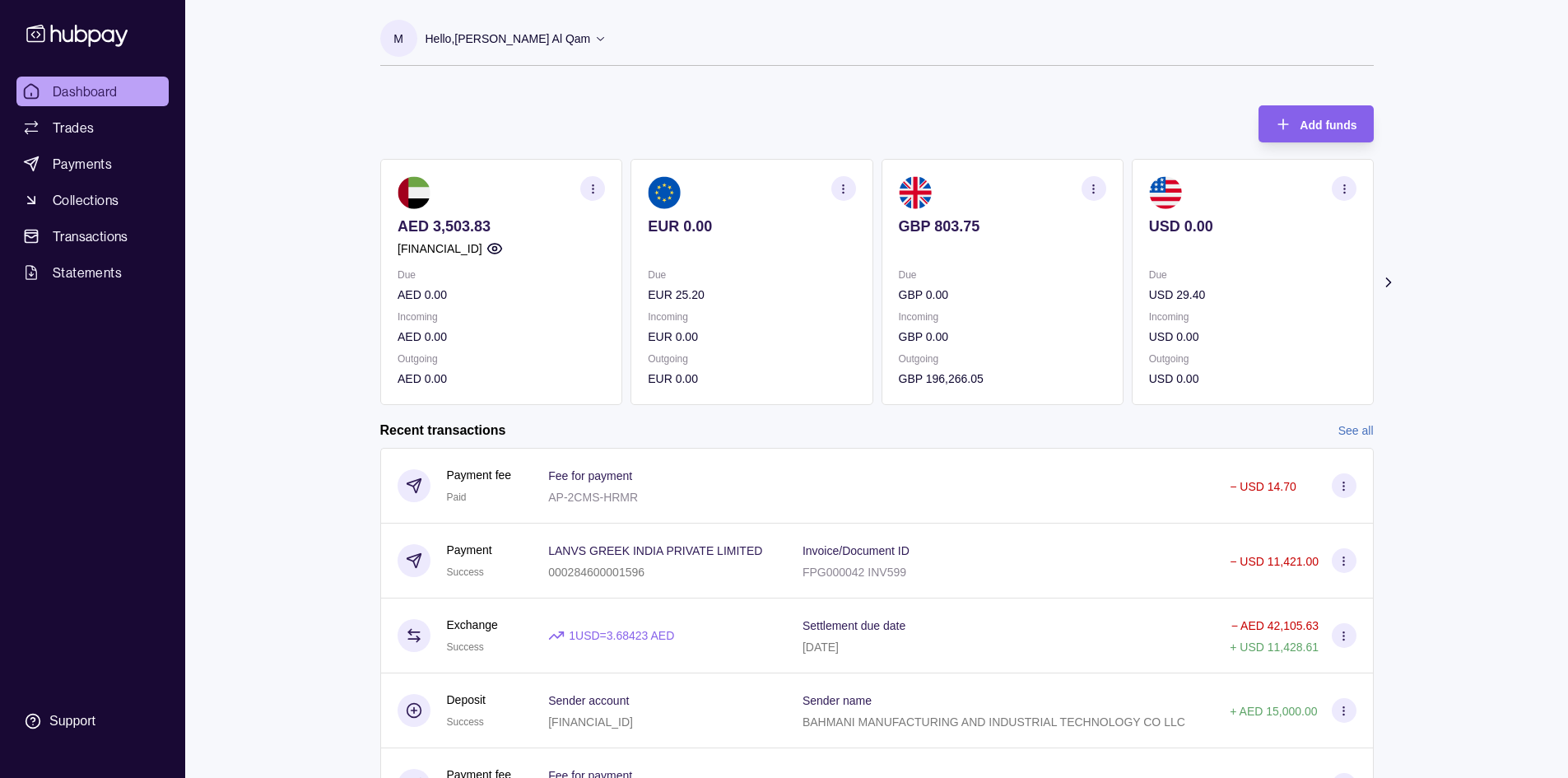
click at [501, 253] on icon "button" at bounding box center [494, 248] width 14 height 10
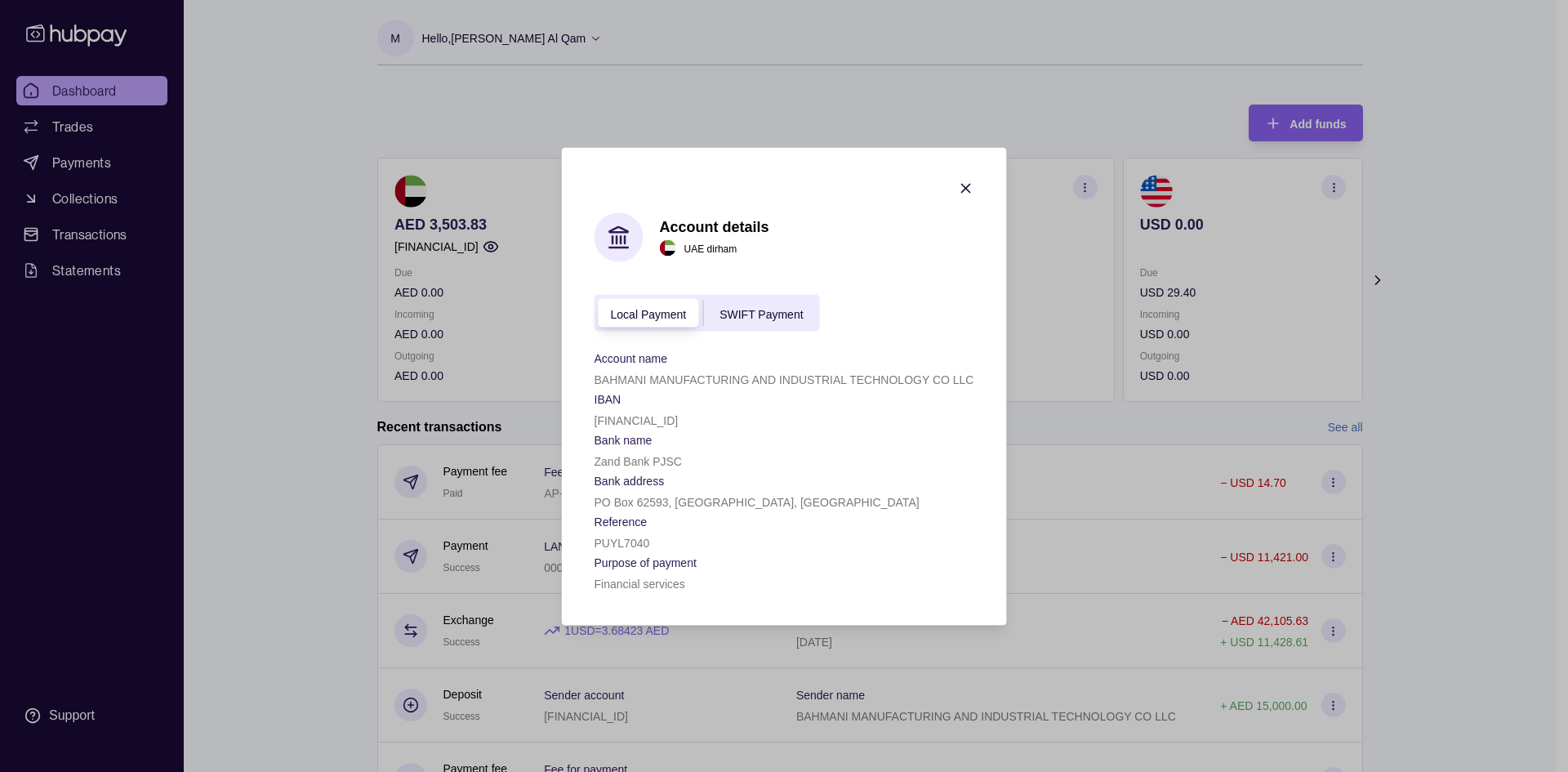
click at [797, 319] on span "SWIFT Payment" at bounding box center [760, 313] width 84 height 13
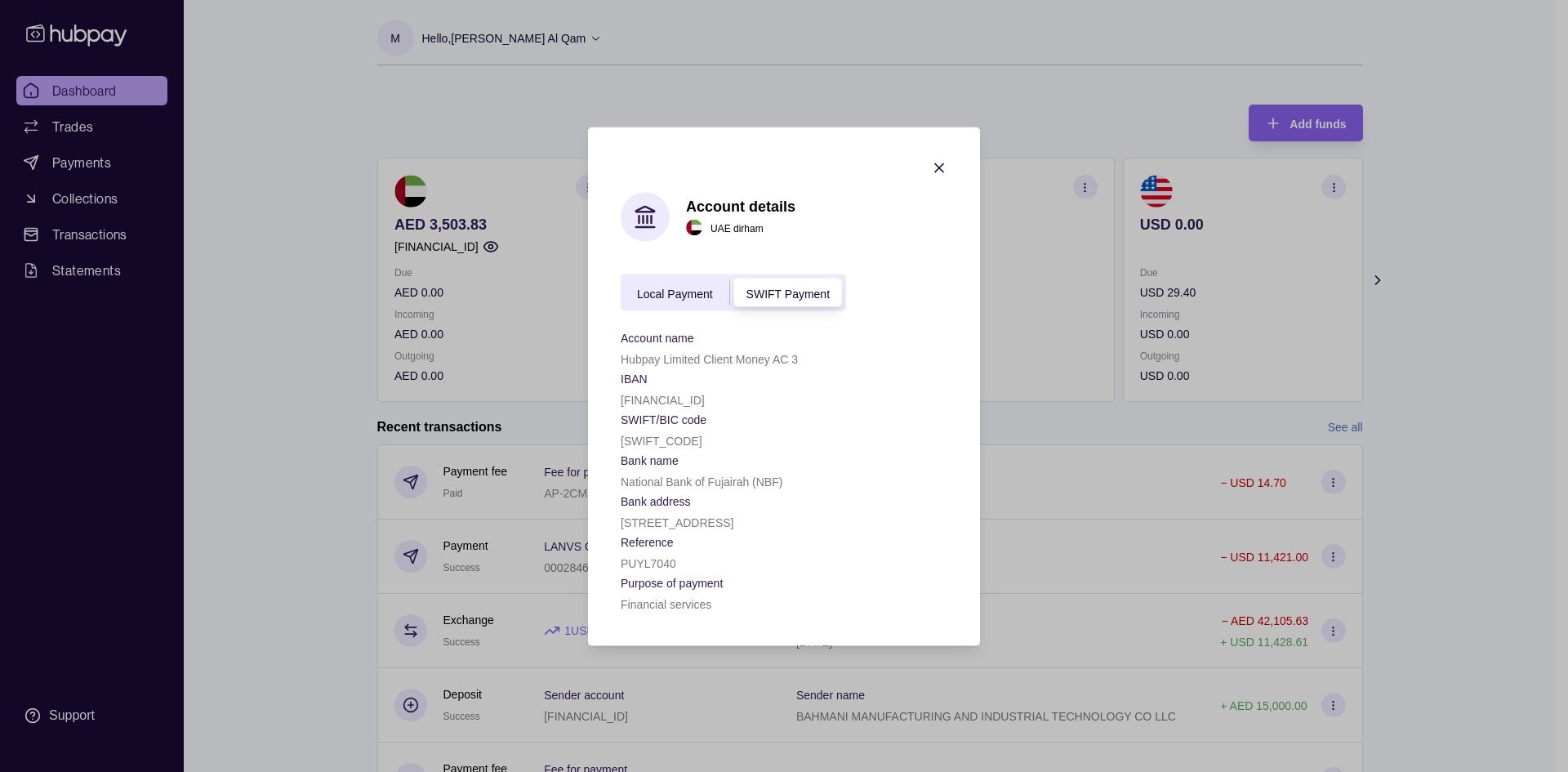
click at [686, 294] on span "Local Payment" at bounding box center [675, 292] width 76 height 13
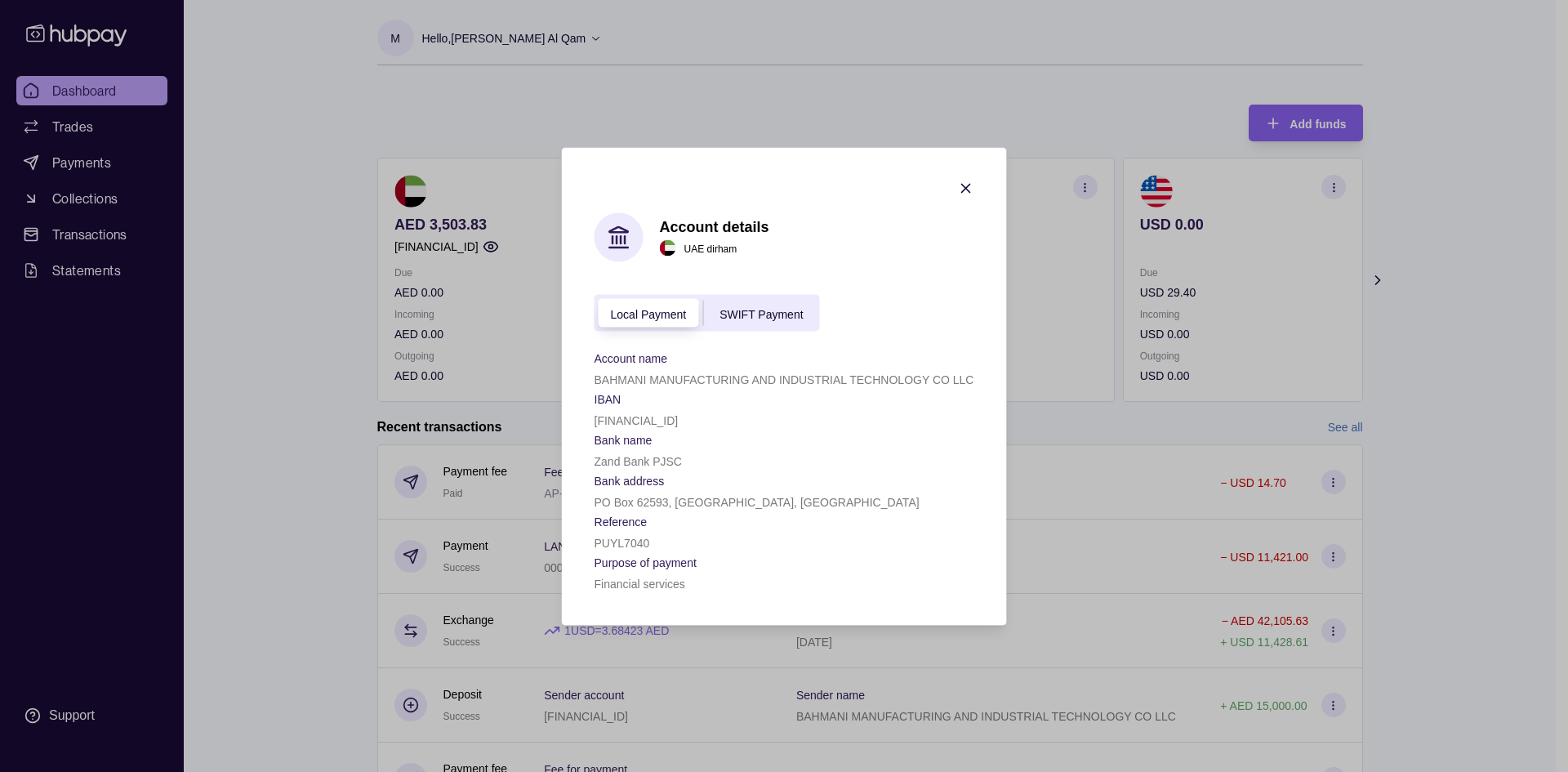
click at [969, 191] on icon "button" at bounding box center [965, 188] width 8 height 8
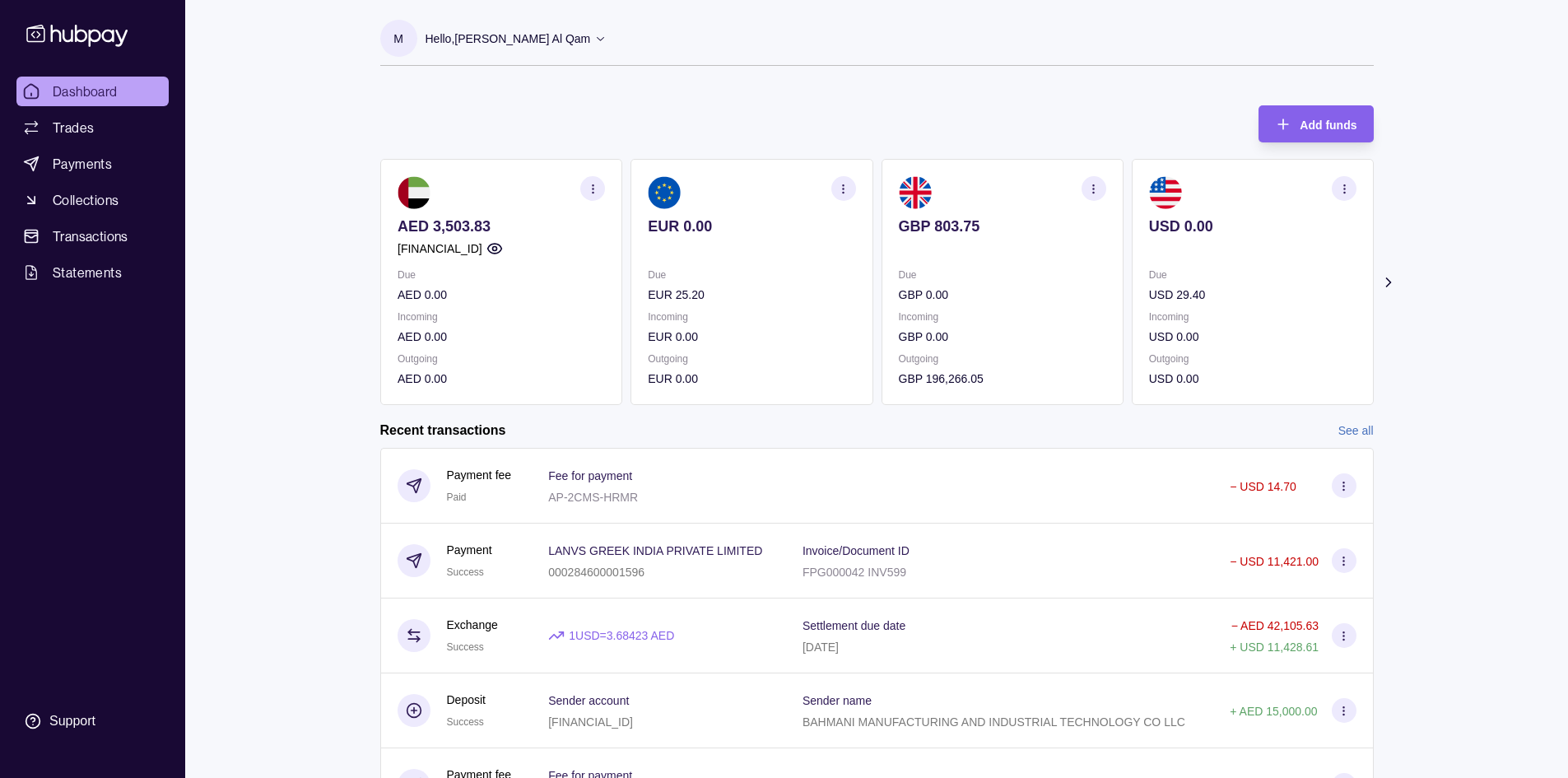
click at [1395, 279] on icon at bounding box center [1387, 282] width 17 height 17
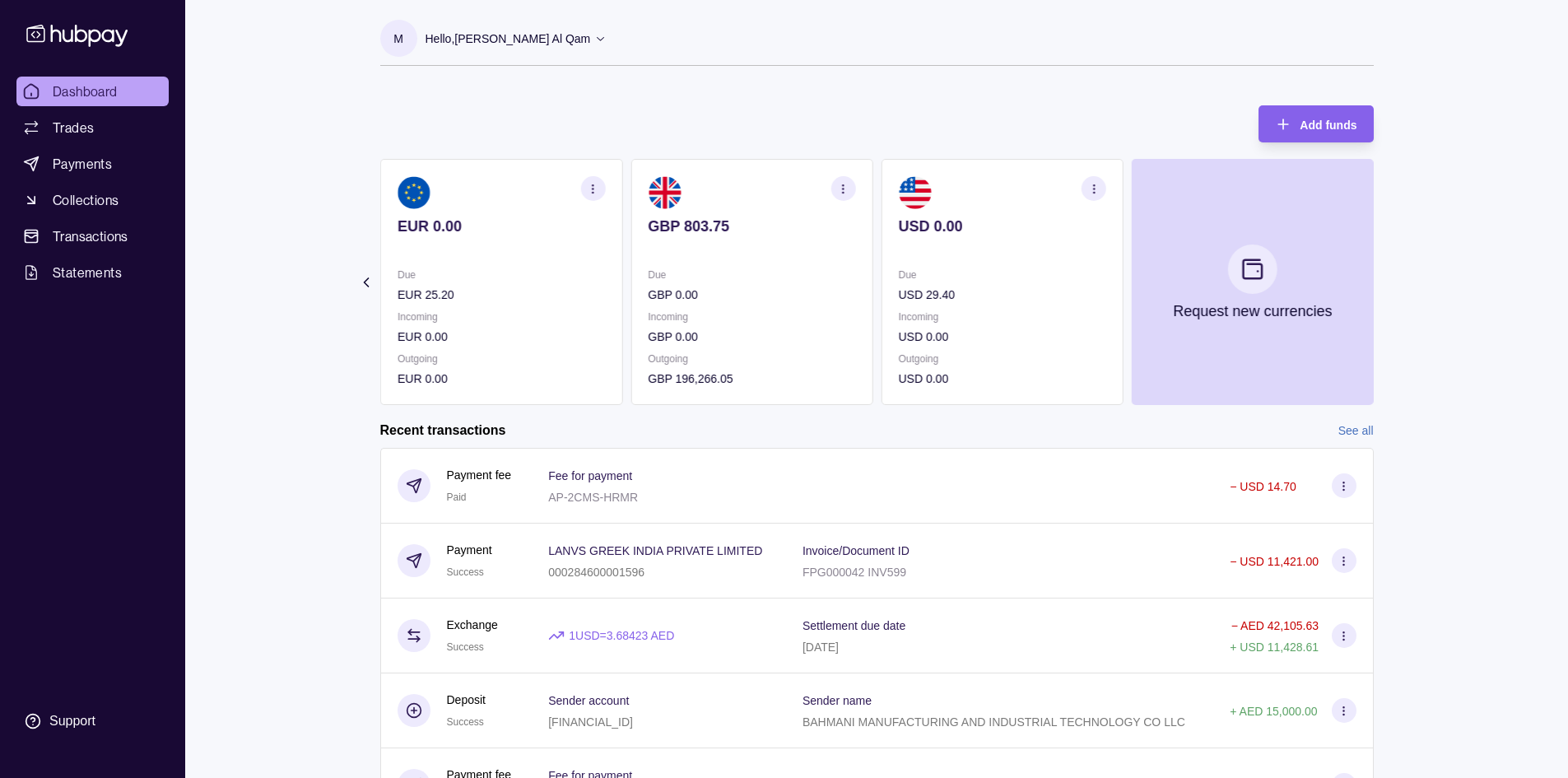
click at [1395, 279] on section "Add funds AED 3,503.83 [FINANCIAL_ID] Due AED 0.00 Incoming AED 0.00 Outgoing A…" at bounding box center [876, 472] width 1059 height 767
click at [356, 292] on section "Add funds AED 3,503.83 [FINANCIAL_ID] Due AED 0.00 Incoming AED 0.00 Outgoing A…" at bounding box center [876, 472] width 1059 height 767
click at [362, 287] on icon at bounding box center [365, 282] width 17 height 17
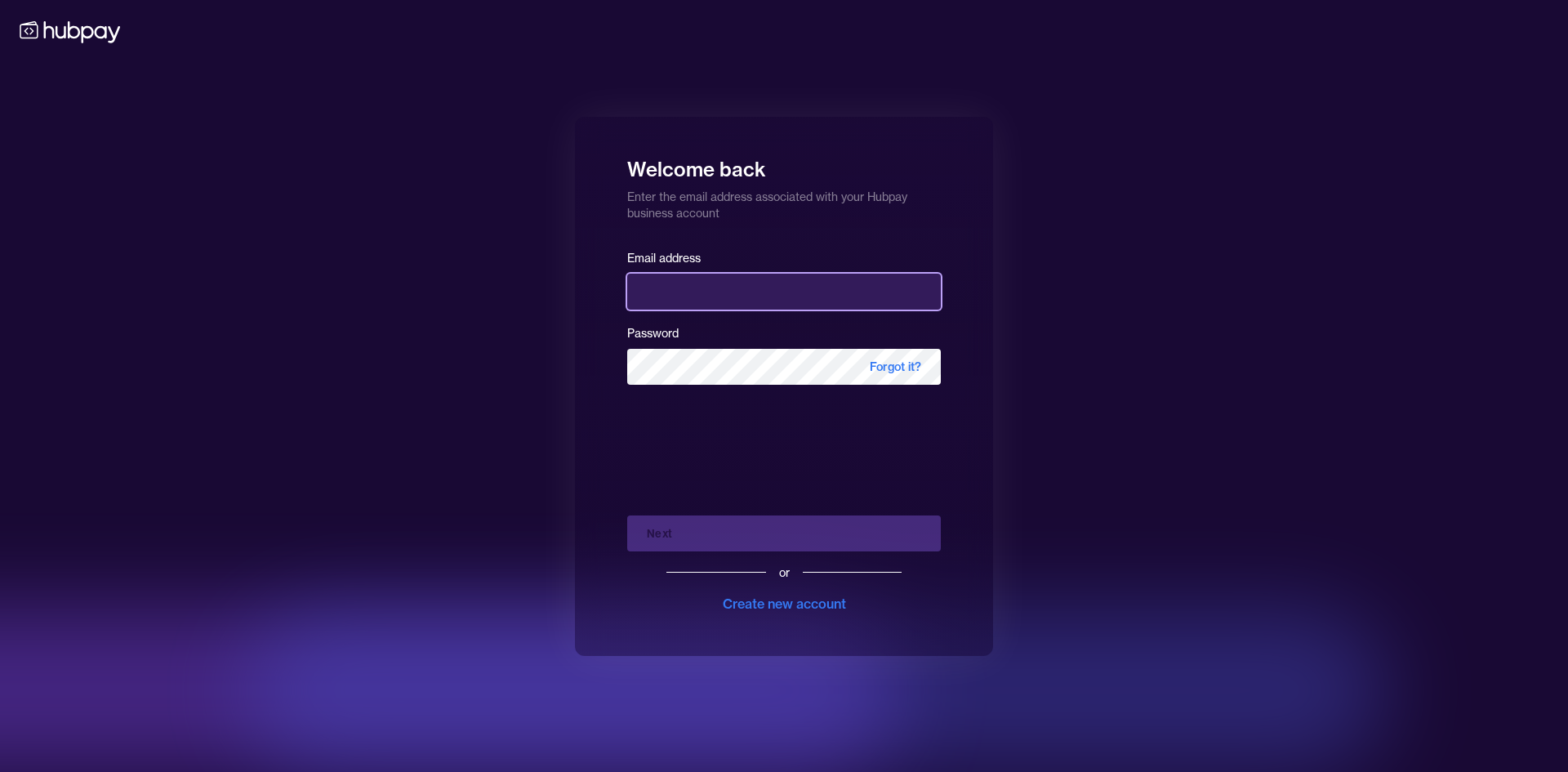
type input "**********"
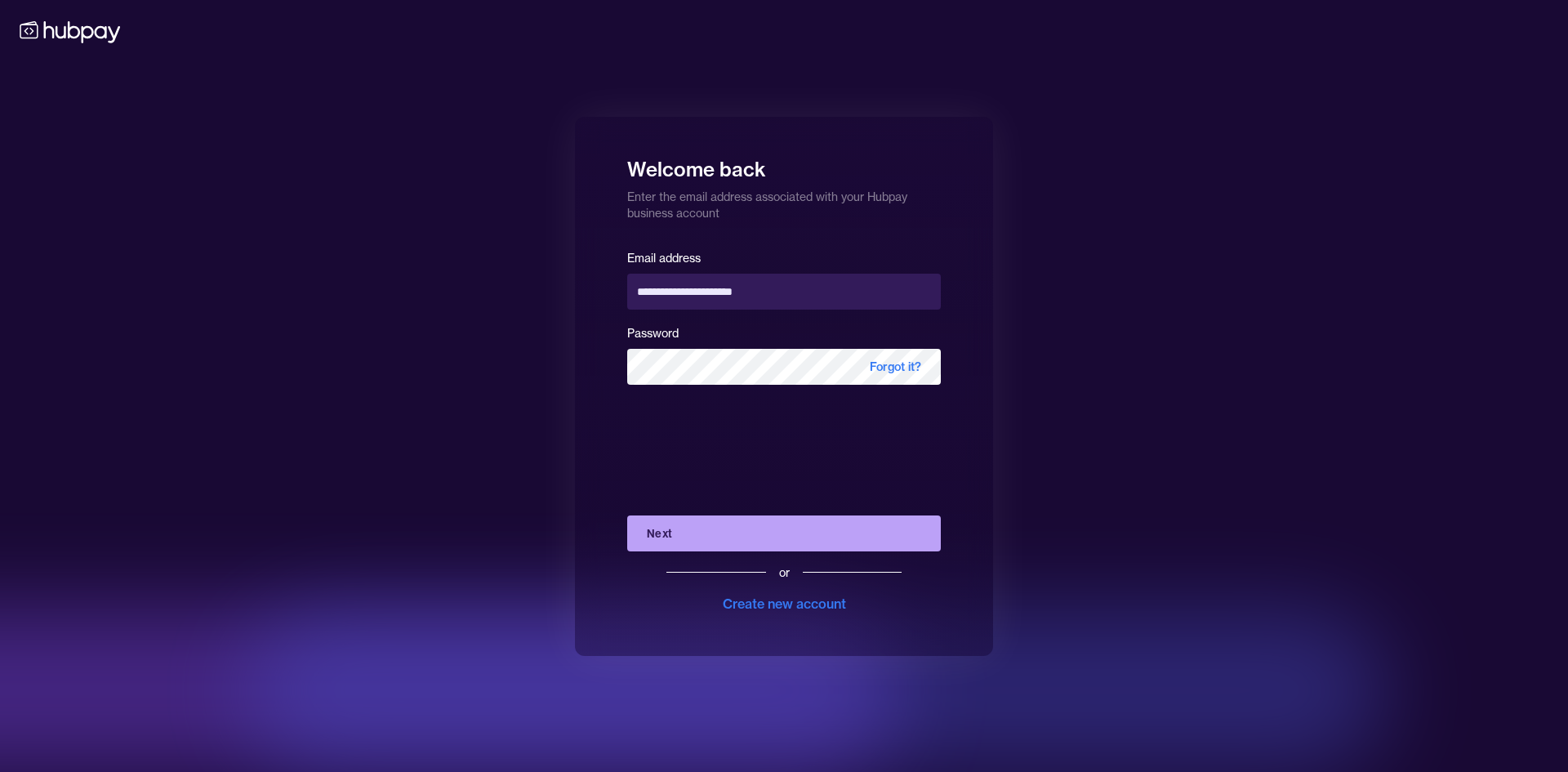
click at [757, 528] on div "Next or Create new account" at bounding box center [784, 557] width 313 height 111
click at [704, 531] on button "Next" at bounding box center [784, 533] width 313 height 35
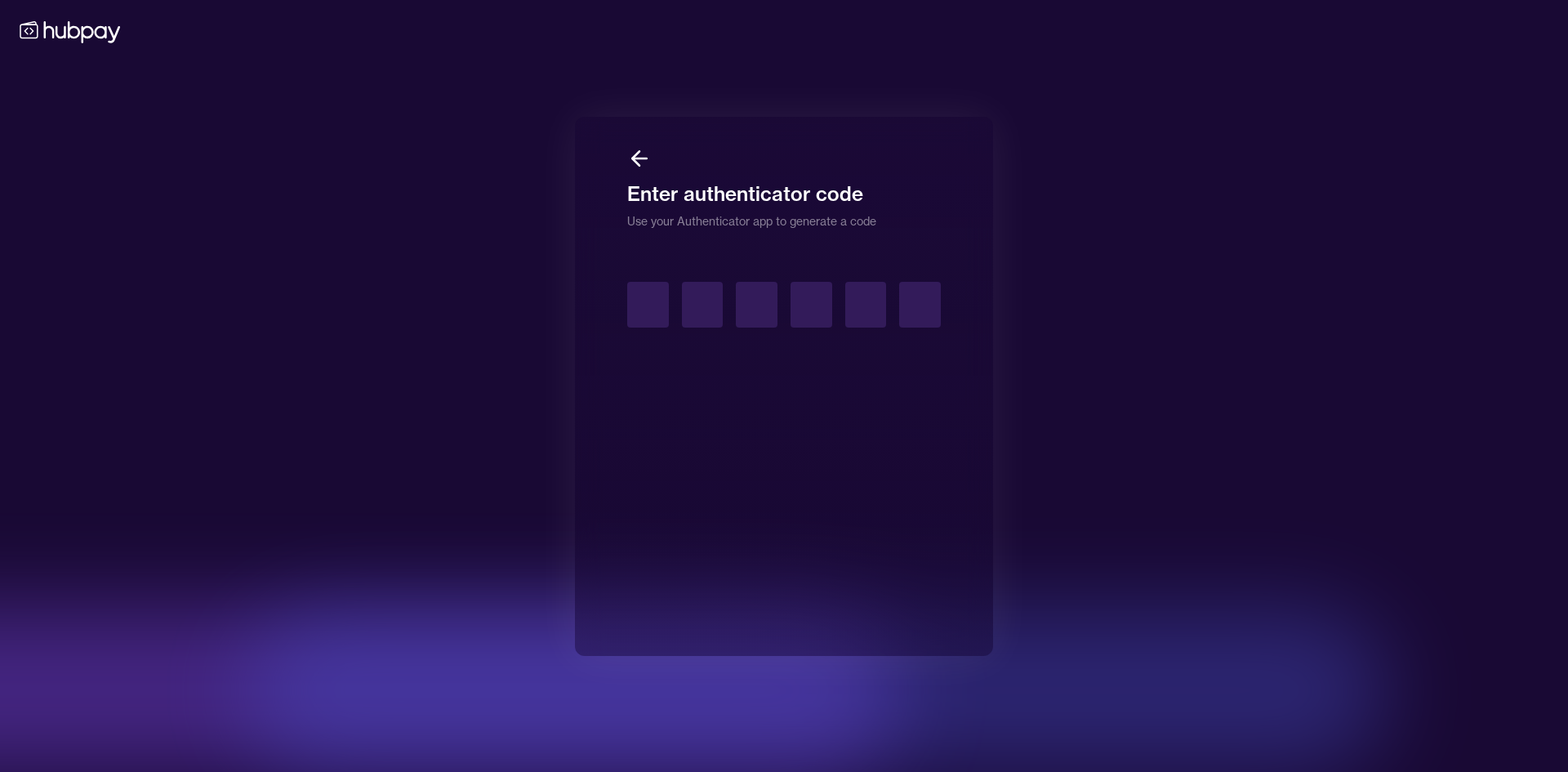
type input "*"
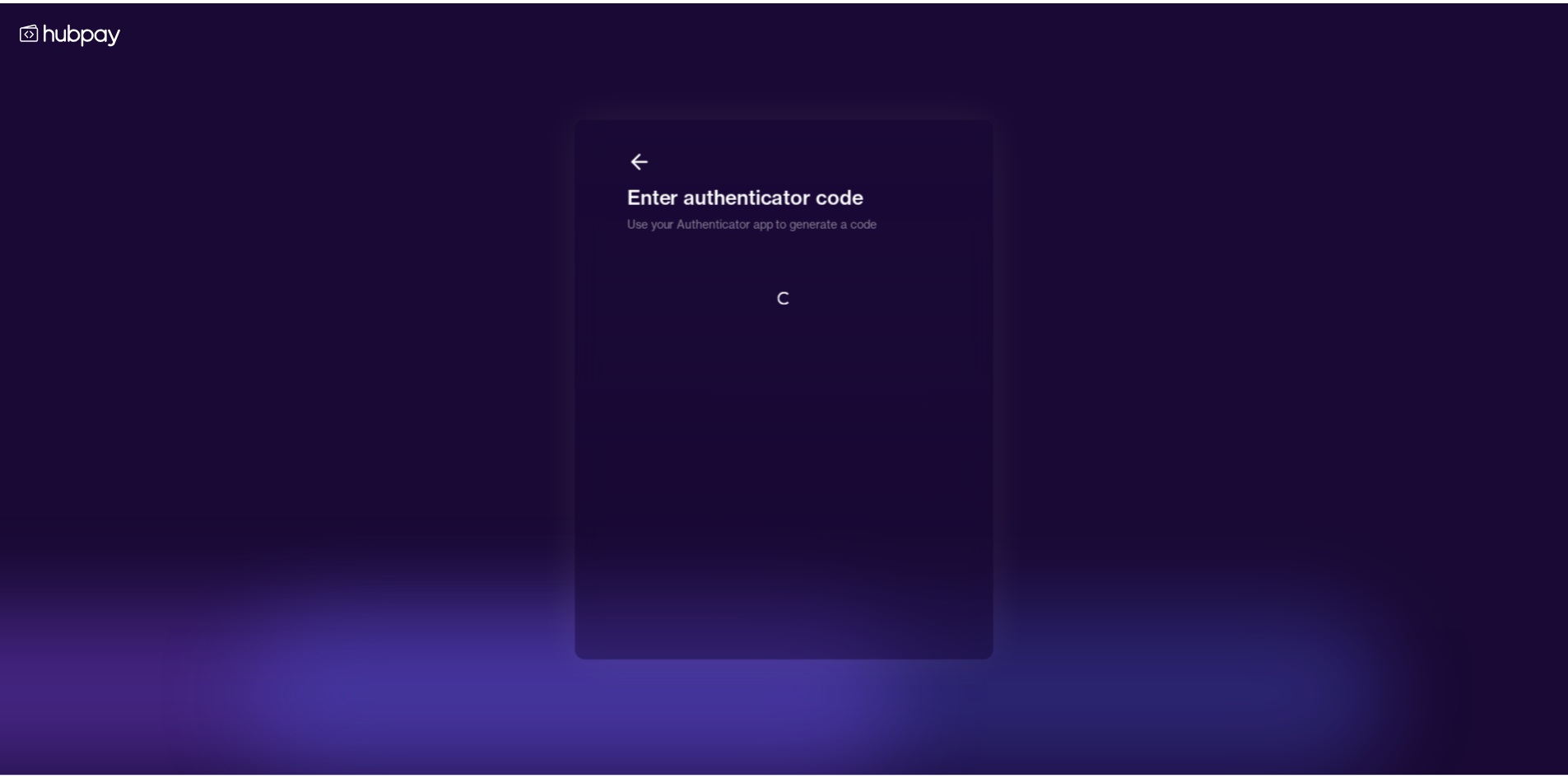
scroll to position [2, 0]
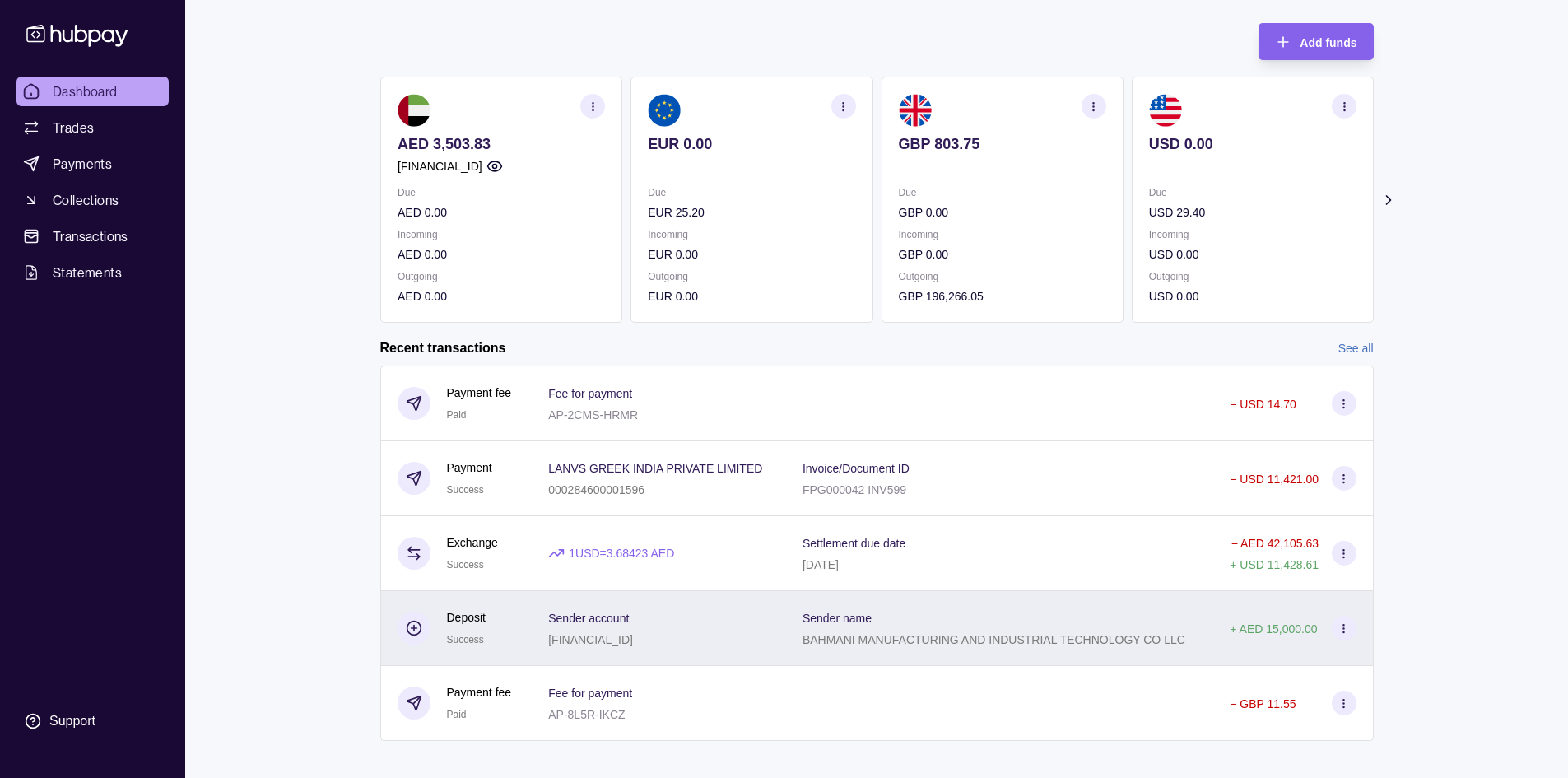
scroll to position [98, 0]
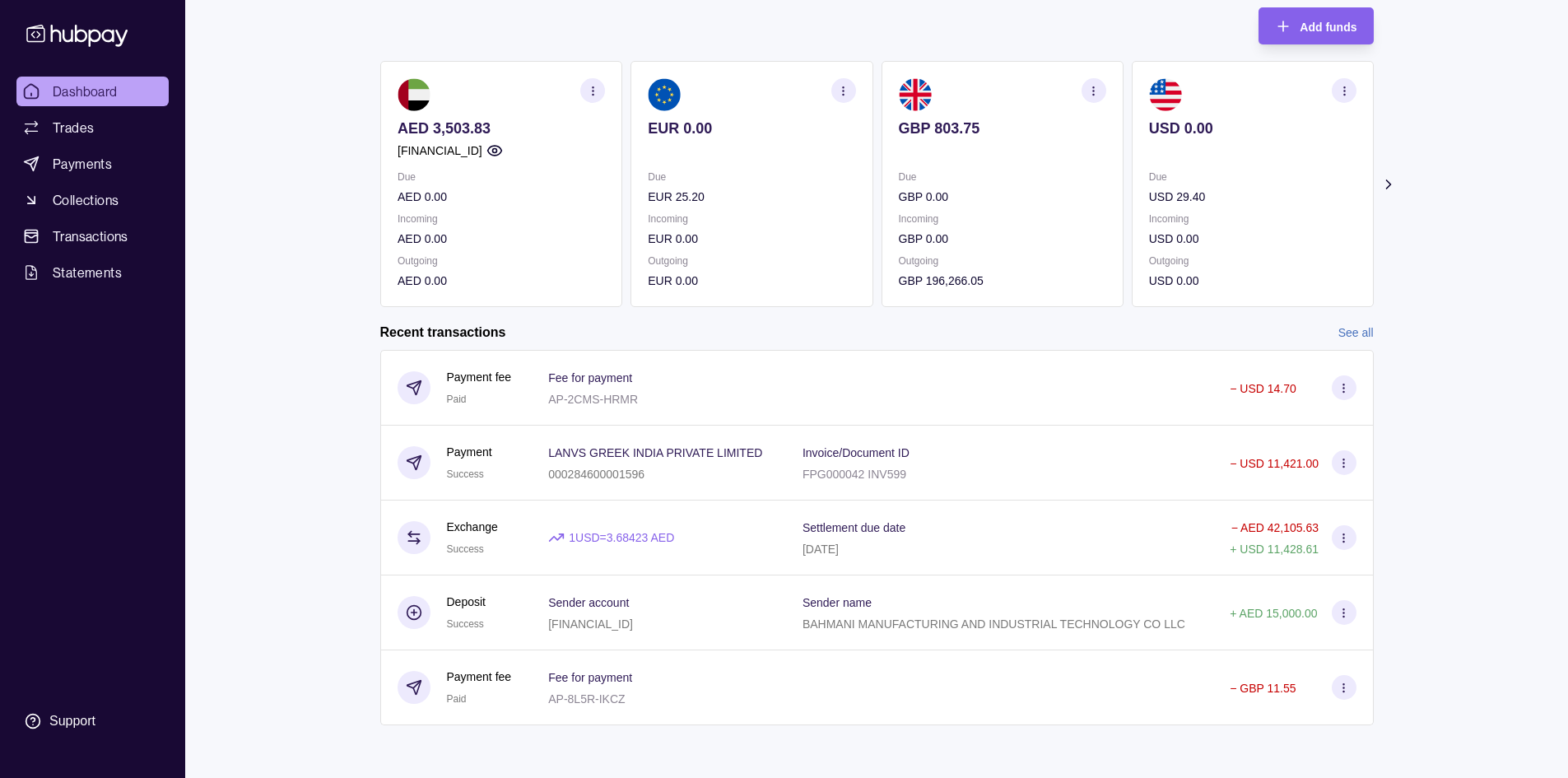
click at [1339, 321] on section "Add funds AED 3,503.83 [FINANCIAL_ID] Due AED 0.00 Incoming AED 0.00 Outgoing A…" at bounding box center [876, 374] width 1059 height 767
click at [1345, 326] on link "See all" at bounding box center [1356, 332] width 36 height 18
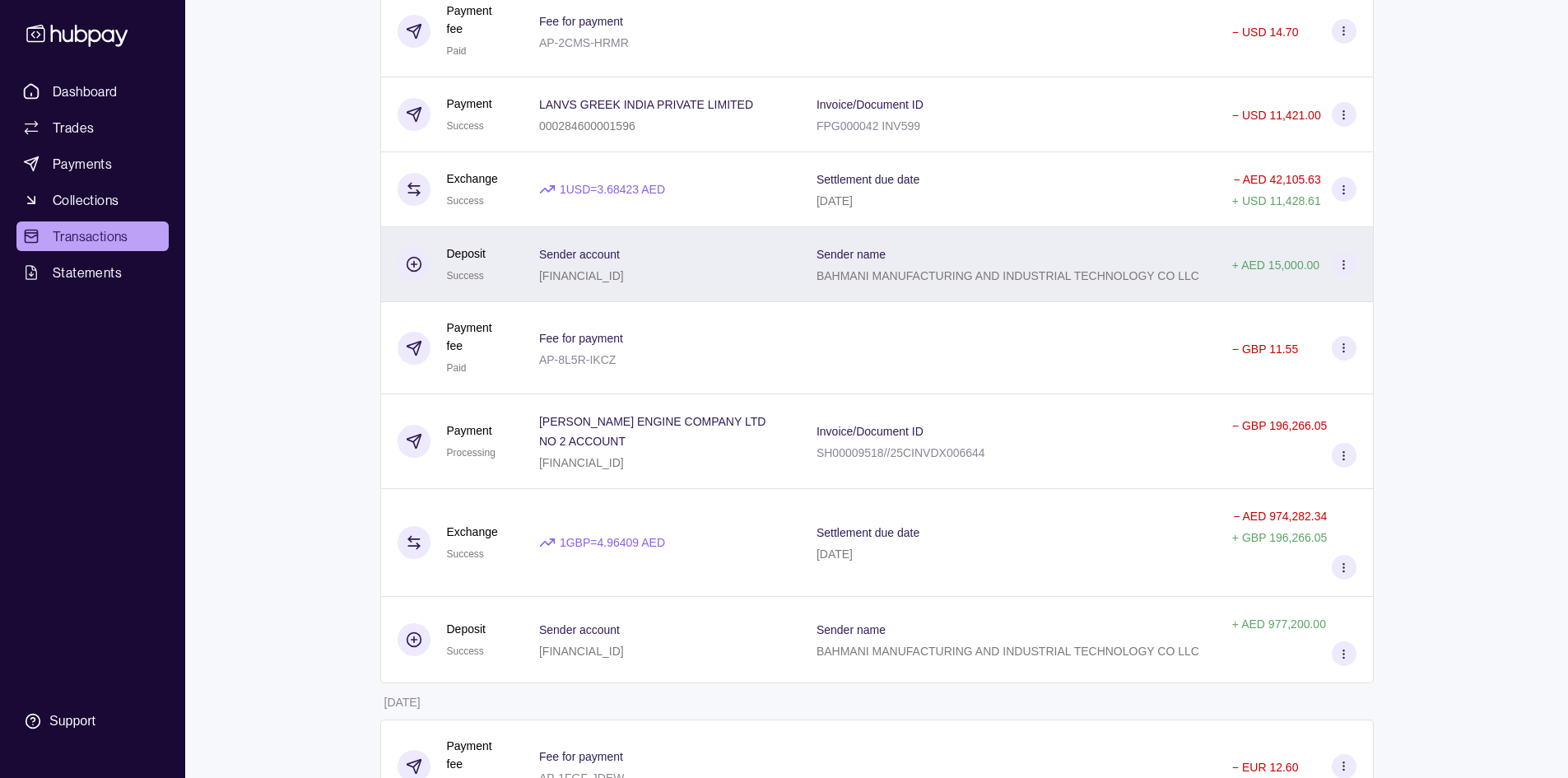
scroll to position [247, 0]
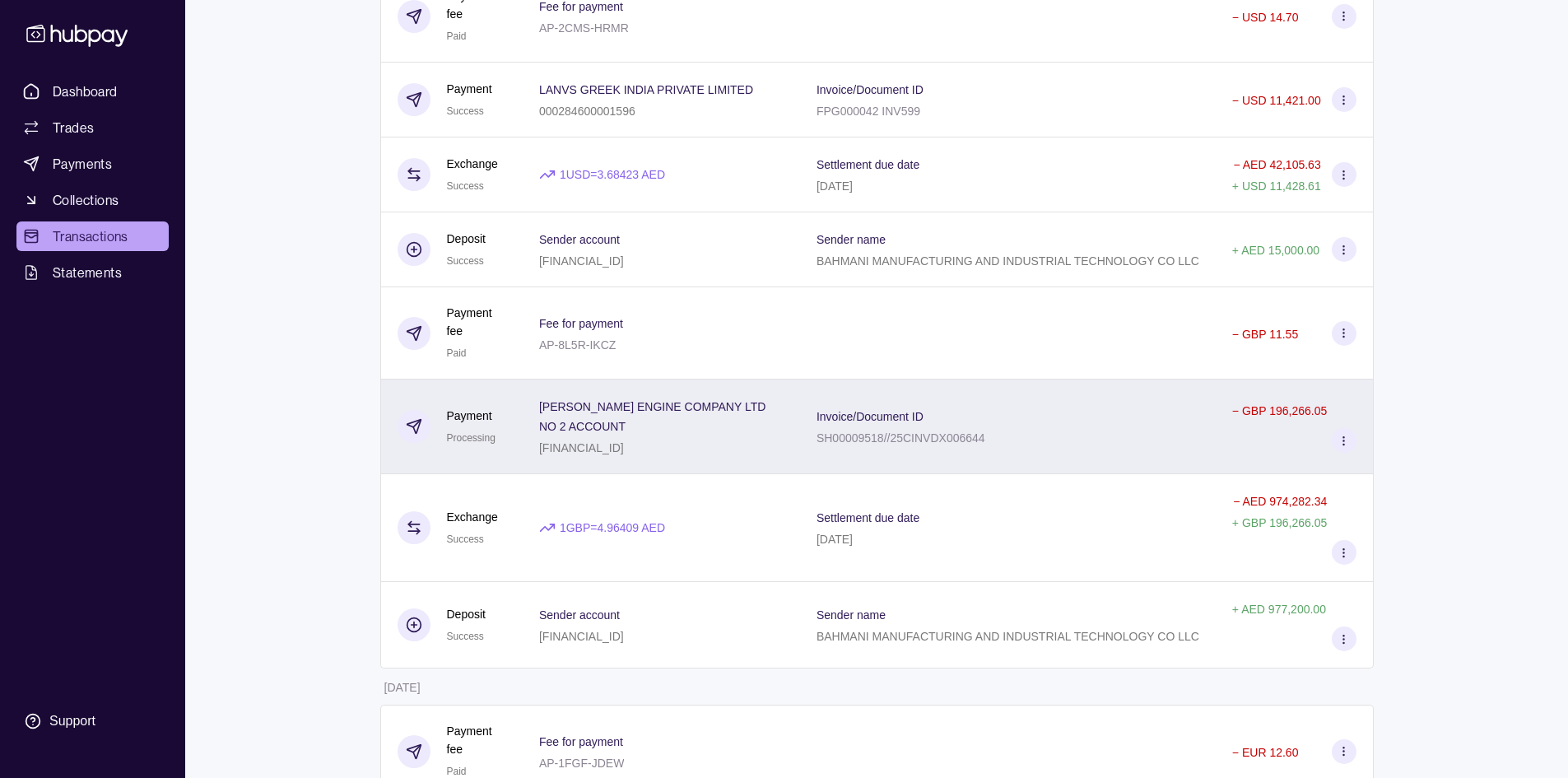
click at [1000, 410] on div "Invoice/Document ID SH00009518//25CINVDX006644" at bounding box center [1008, 426] width 383 height 41
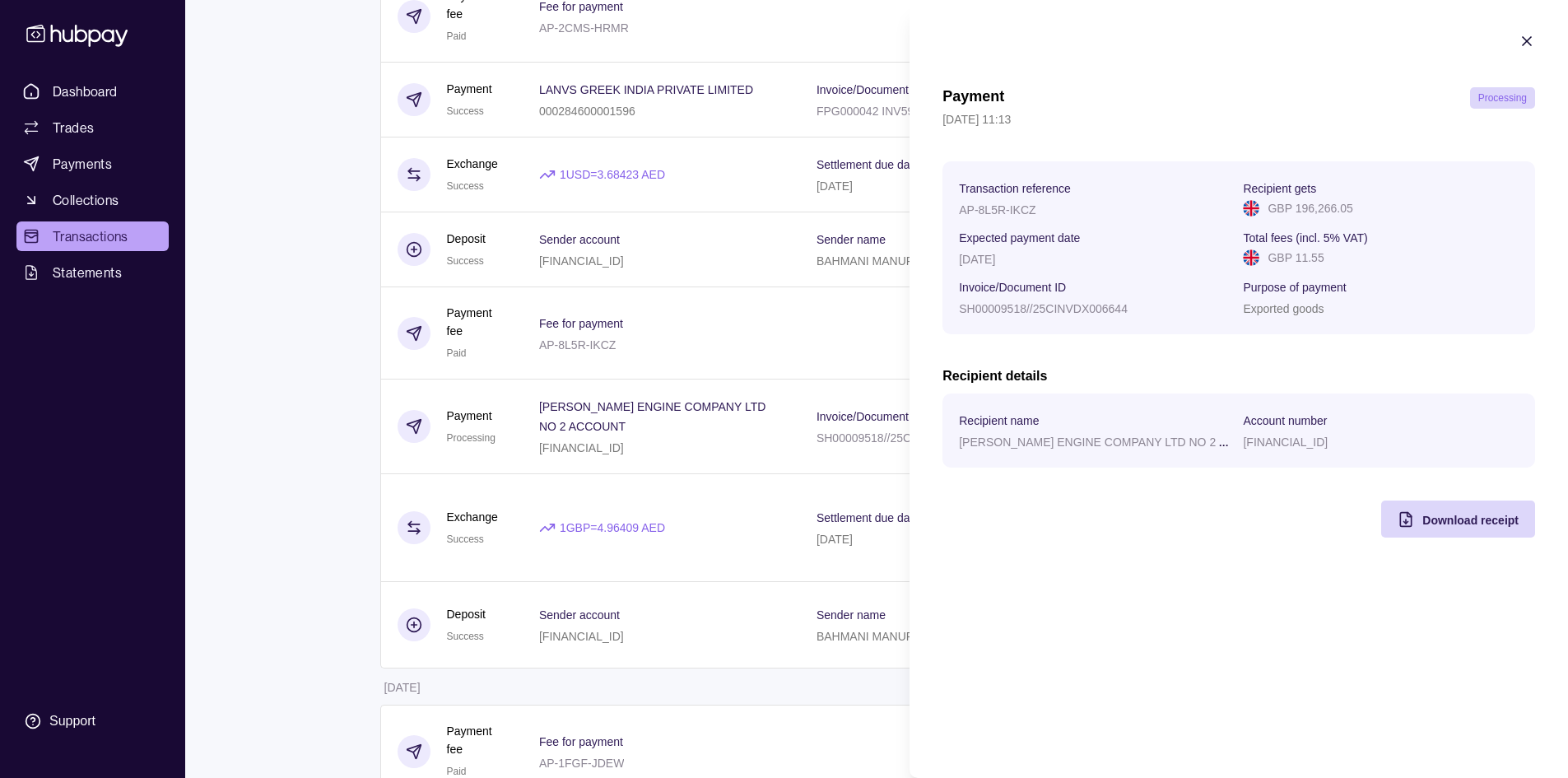
click at [1158, 446] on p "[PERSON_NAME] ENGINE COMPANY LTD NO 2 ACCOUNT" at bounding box center [1116, 441] width 316 height 17
click at [1435, 518] on span "Download receipt" at bounding box center [1470, 519] width 96 height 13
